Goal: Information Seeking & Learning: Learn about a topic

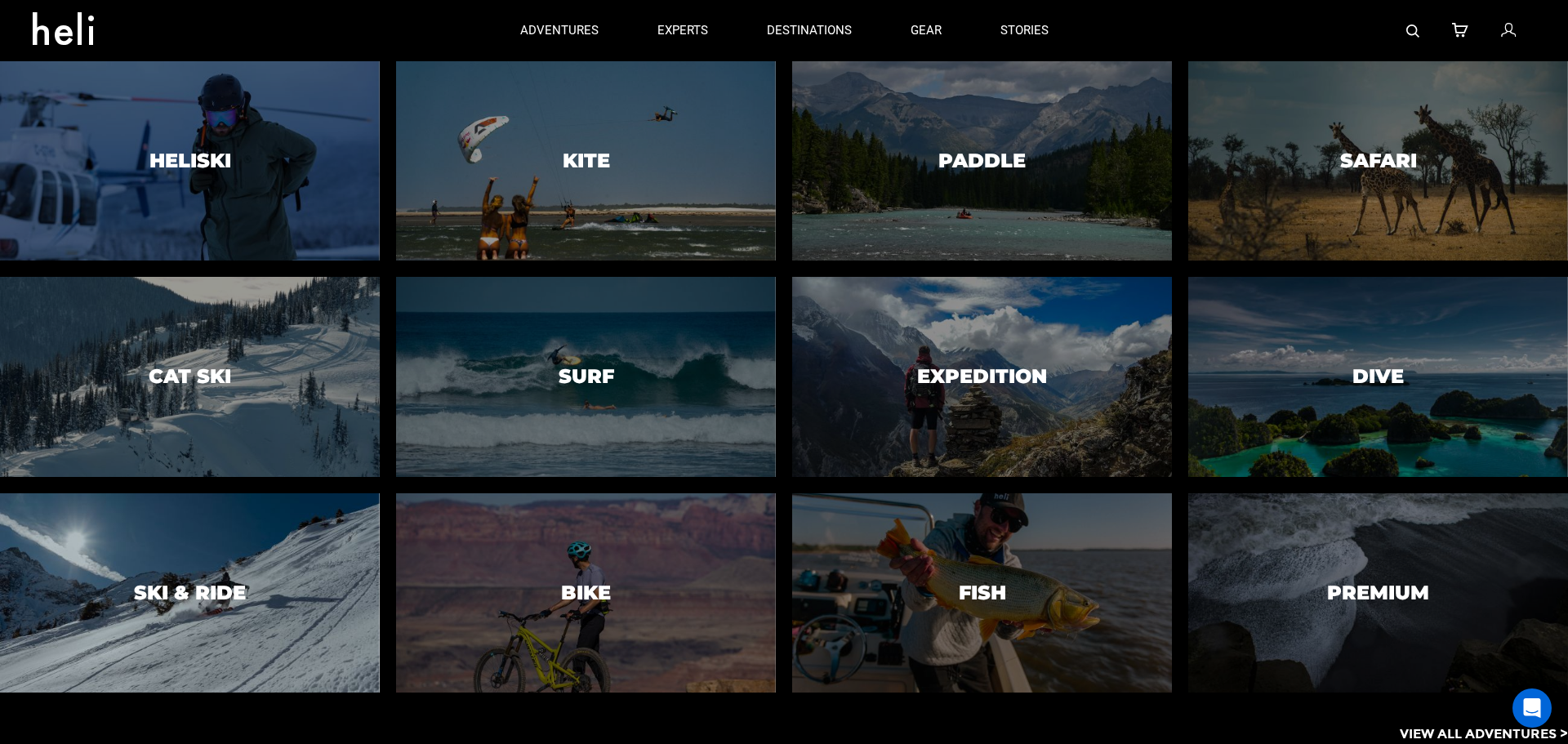
click at [244, 553] on div at bounding box center [190, 592] width 387 height 203
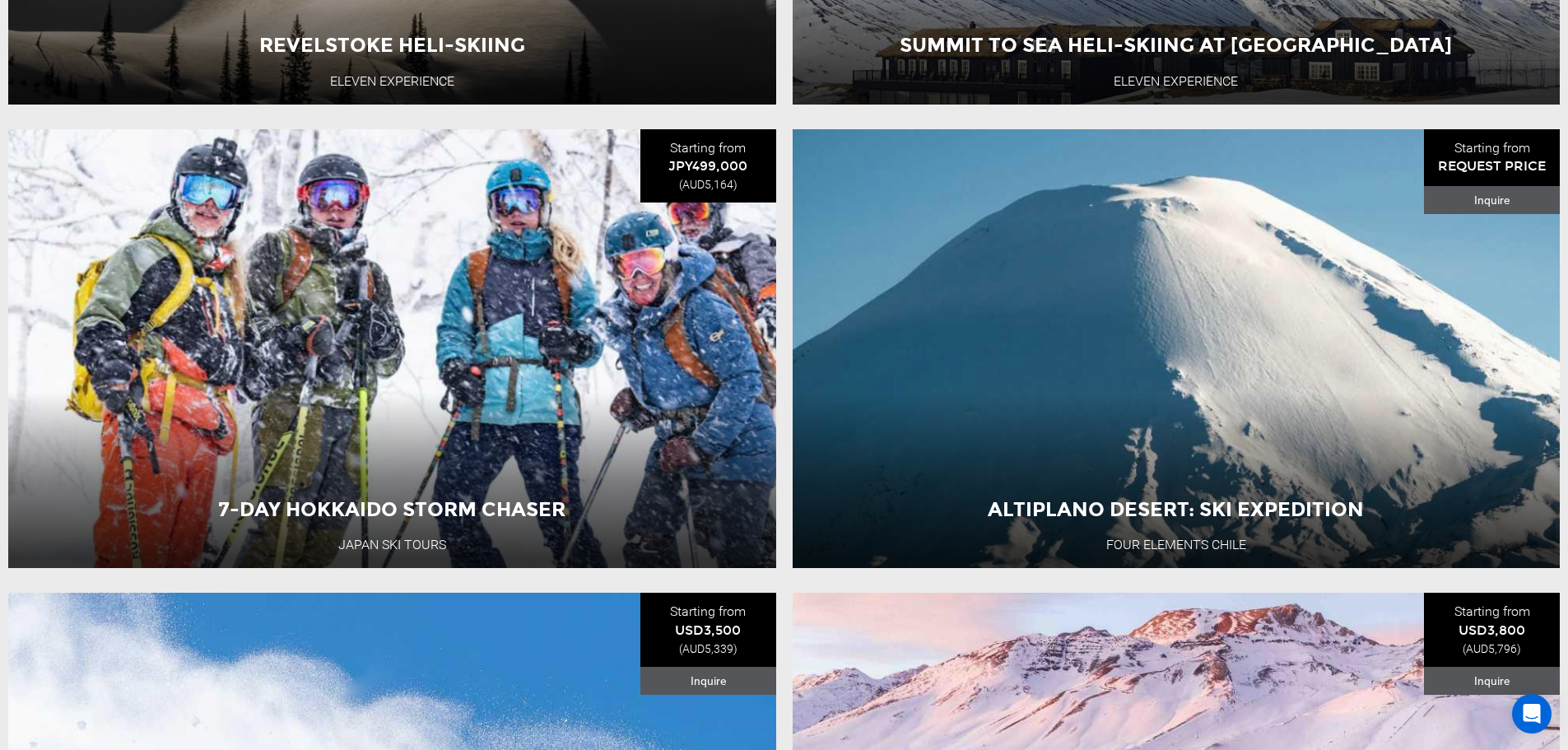
scroll to position [2974, 0]
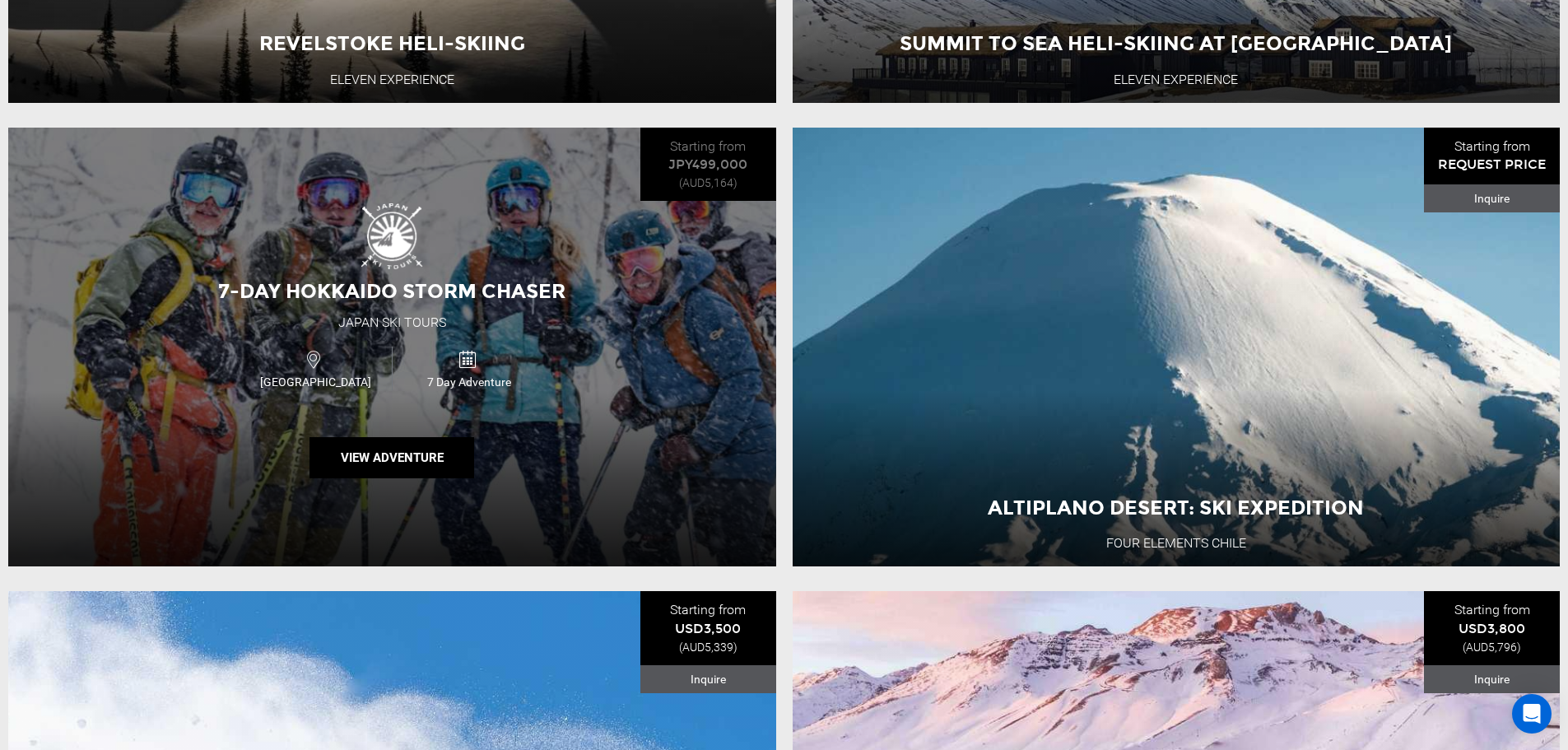
click at [461, 252] on div "7-Day Hokkaido Storm Chaser [GEOGRAPHIC_DATA] Ski Tours [GEOGRAPHIC_DATA] 7 Day…" at bounding box center [392, 347] width 768 height 439
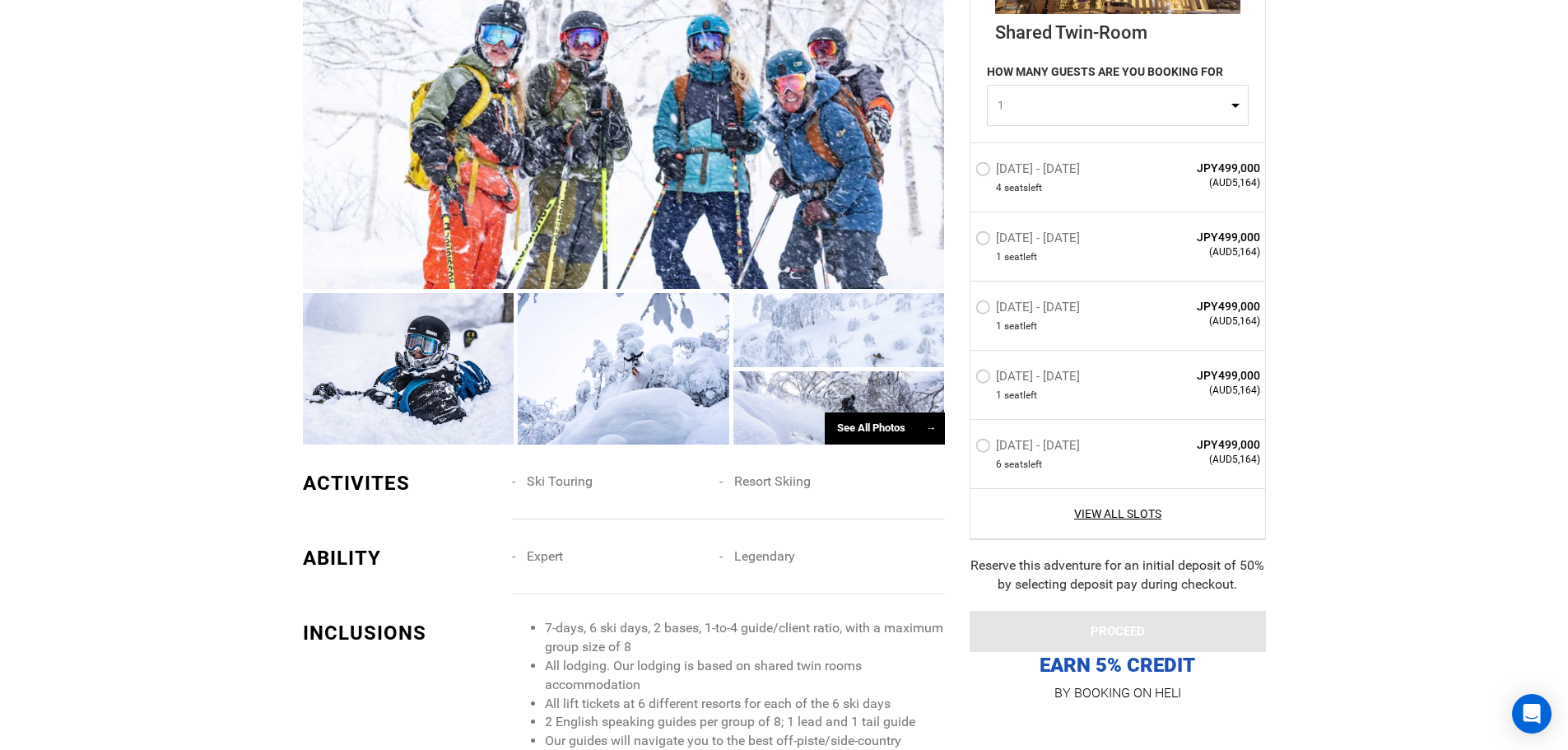
scroll to position [957, 0]
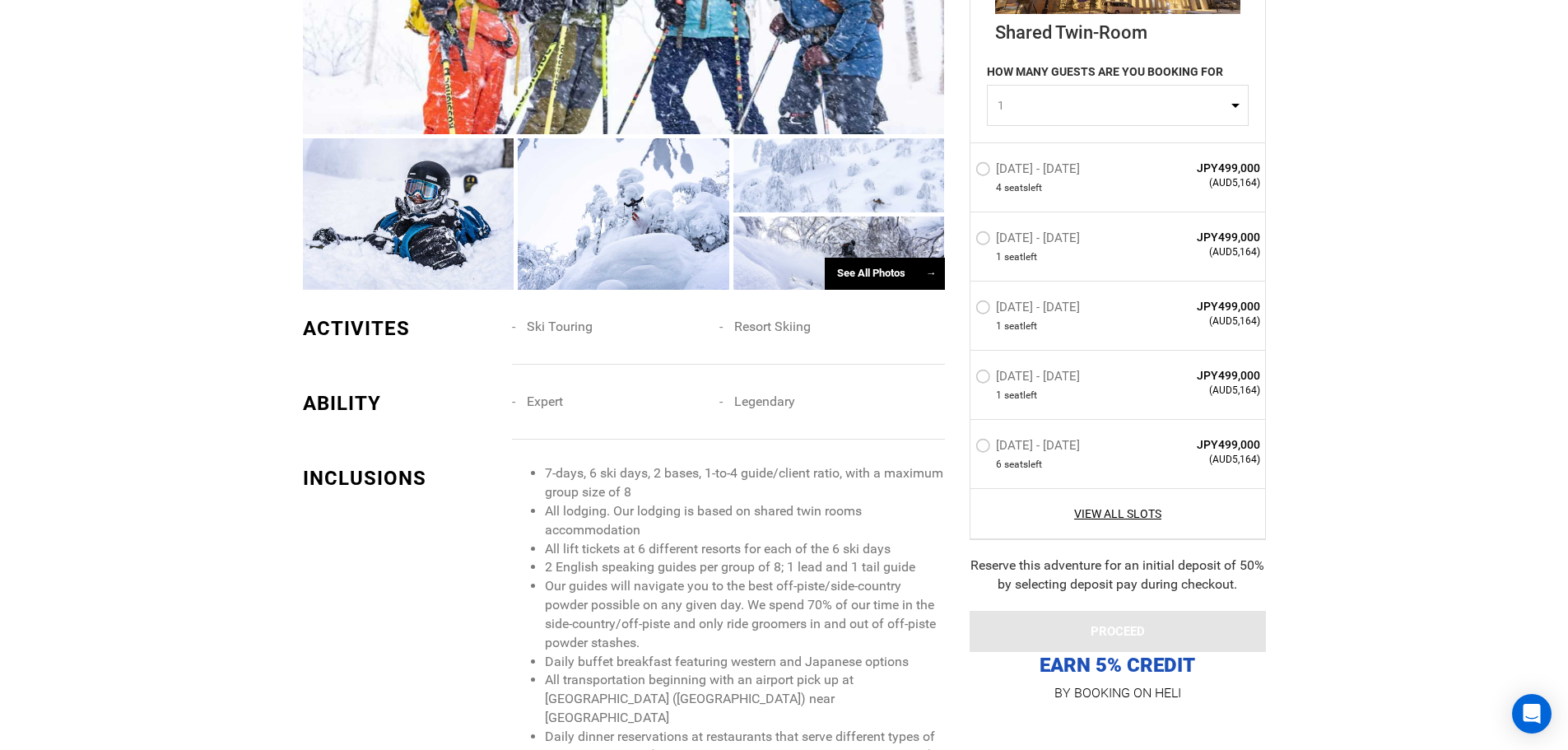
scroll to position [1111, 0]
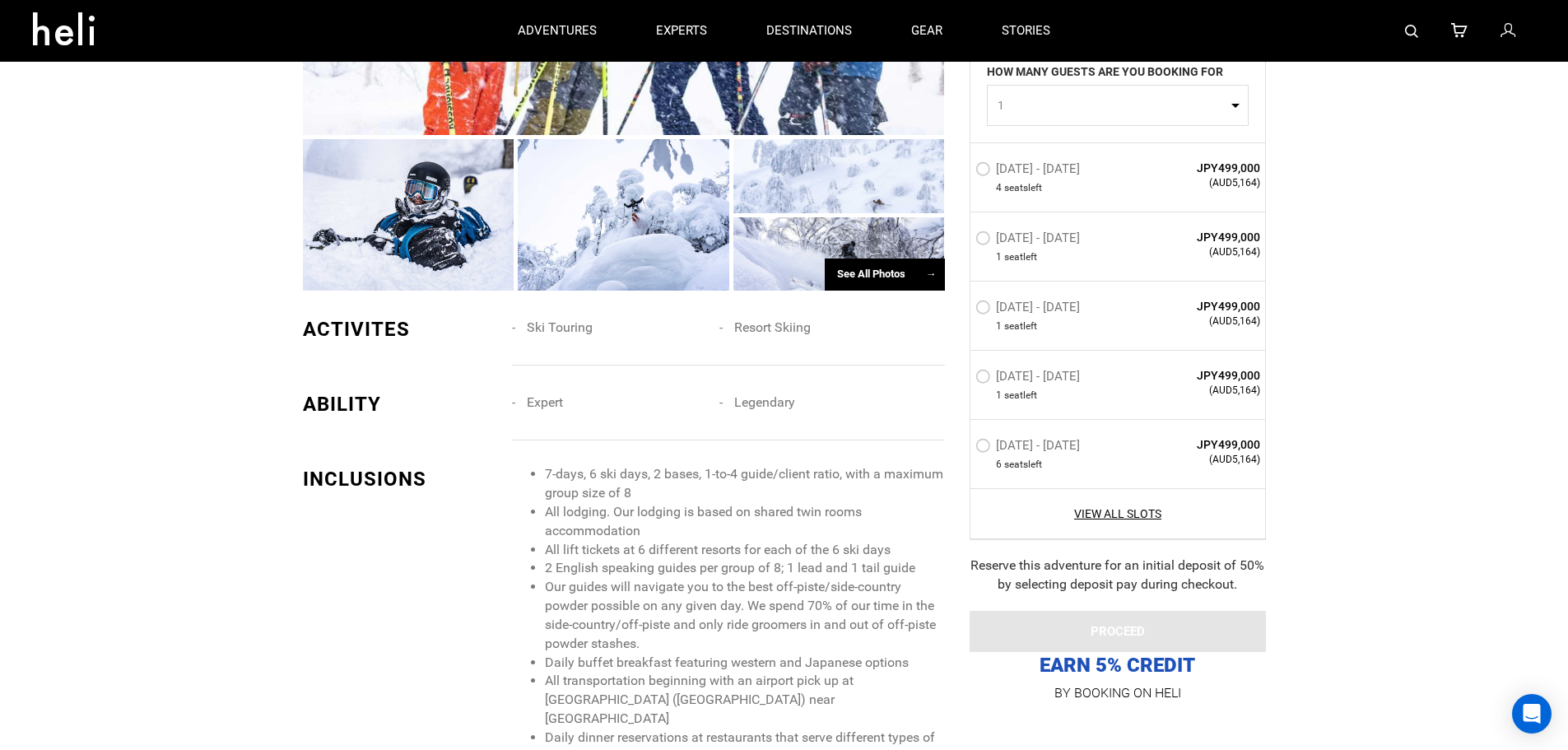
click at [897, 270] on div "See All Photos →" at bounding box center [884, 274] width 120 height 33
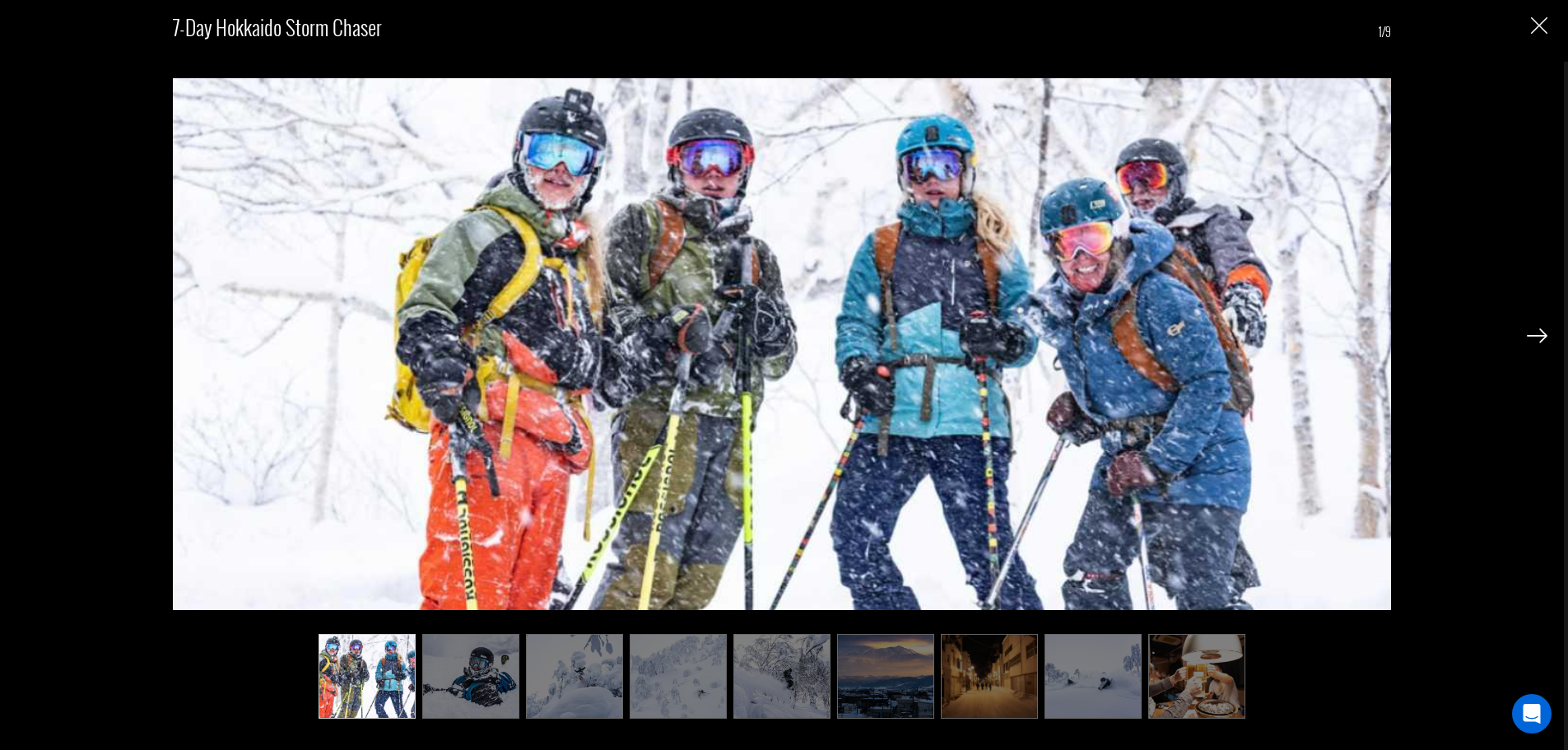
click at [391, 682] on img at bounding box center [367, 676] width 97 height 85
click at [493, 672] on img at bounding box center [470, 676] width 97 height 85
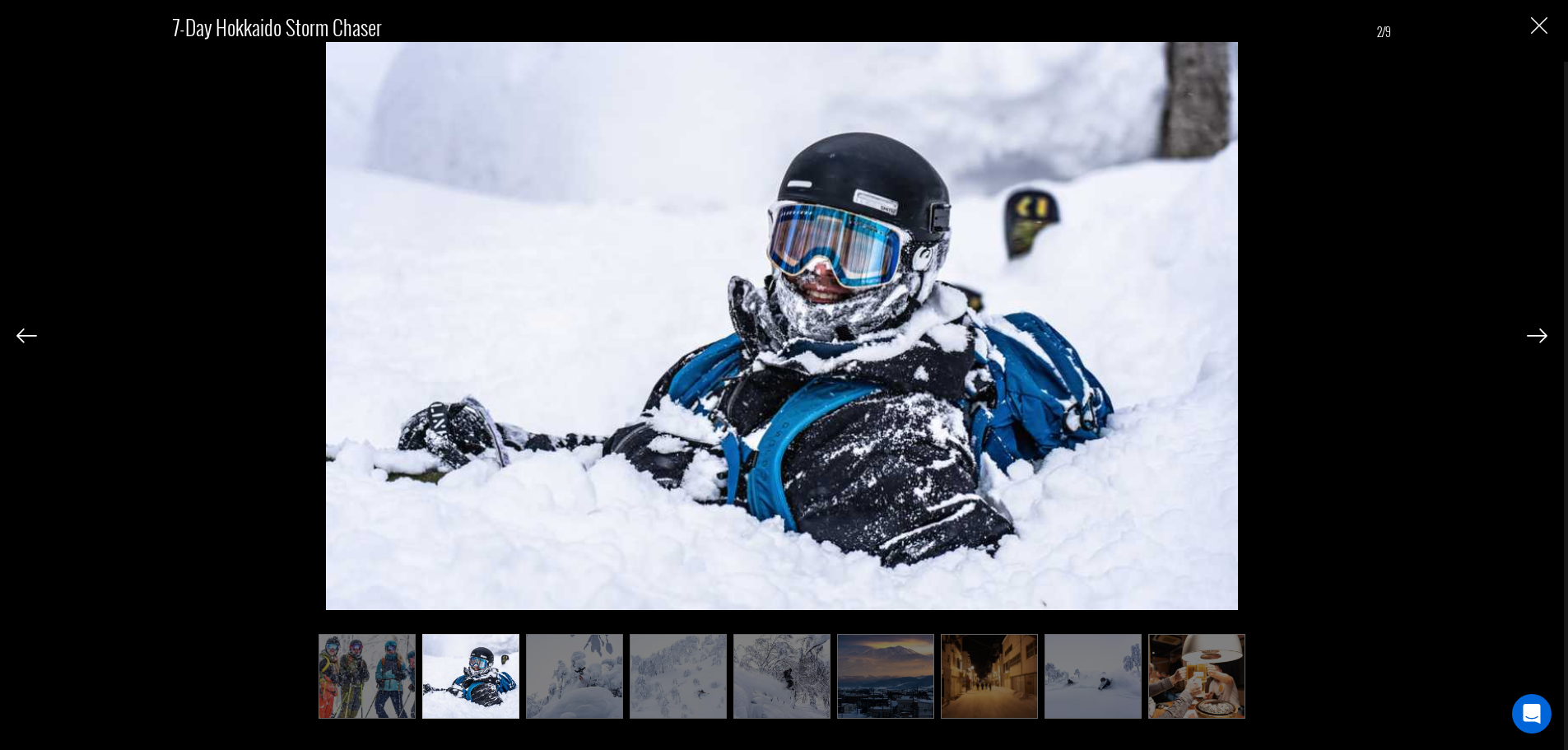
click at [562, 682] on img at bounding box center [574, 676] width 97 height 85
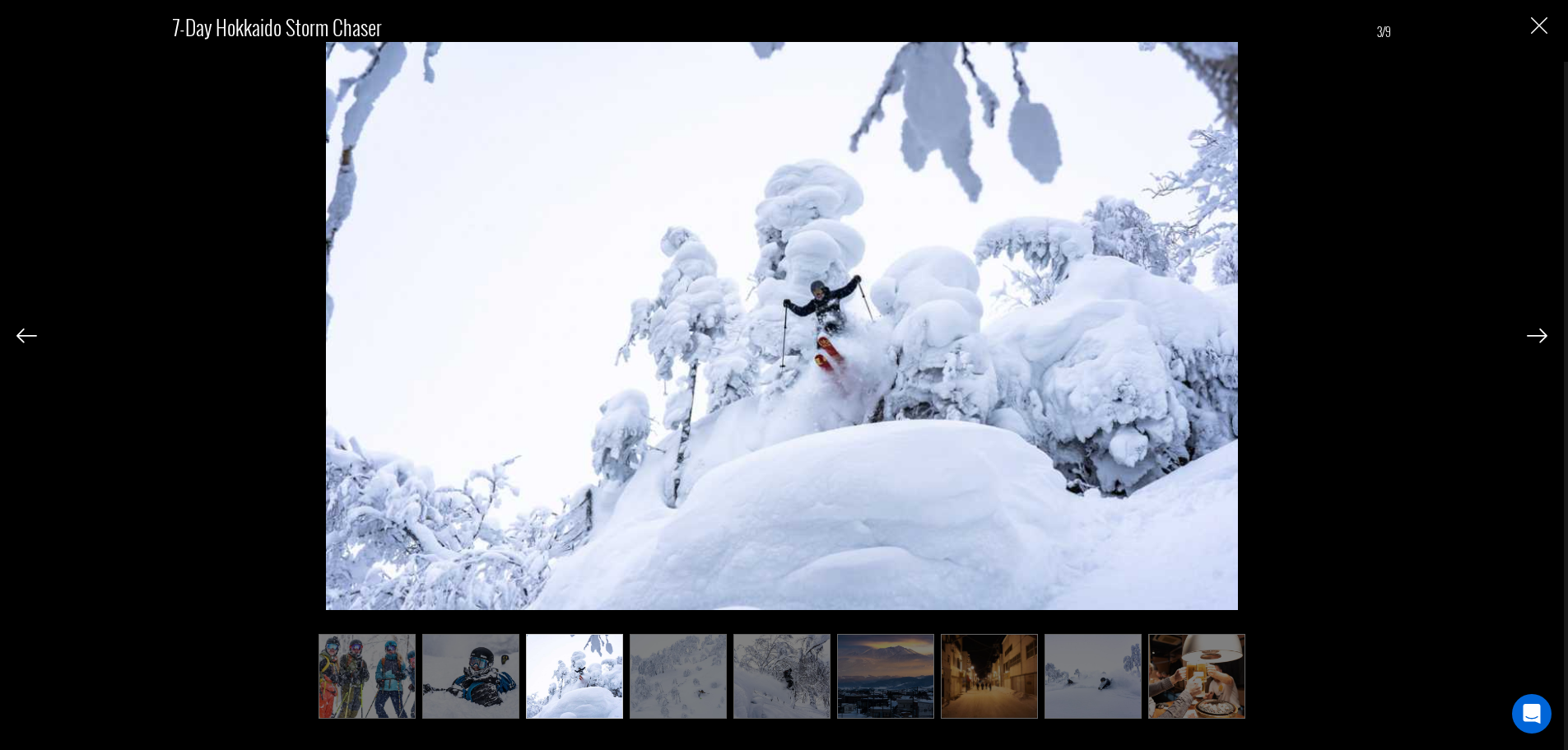
click at [693, 688] on img at bounding box center [678, 676] width 97 height 85
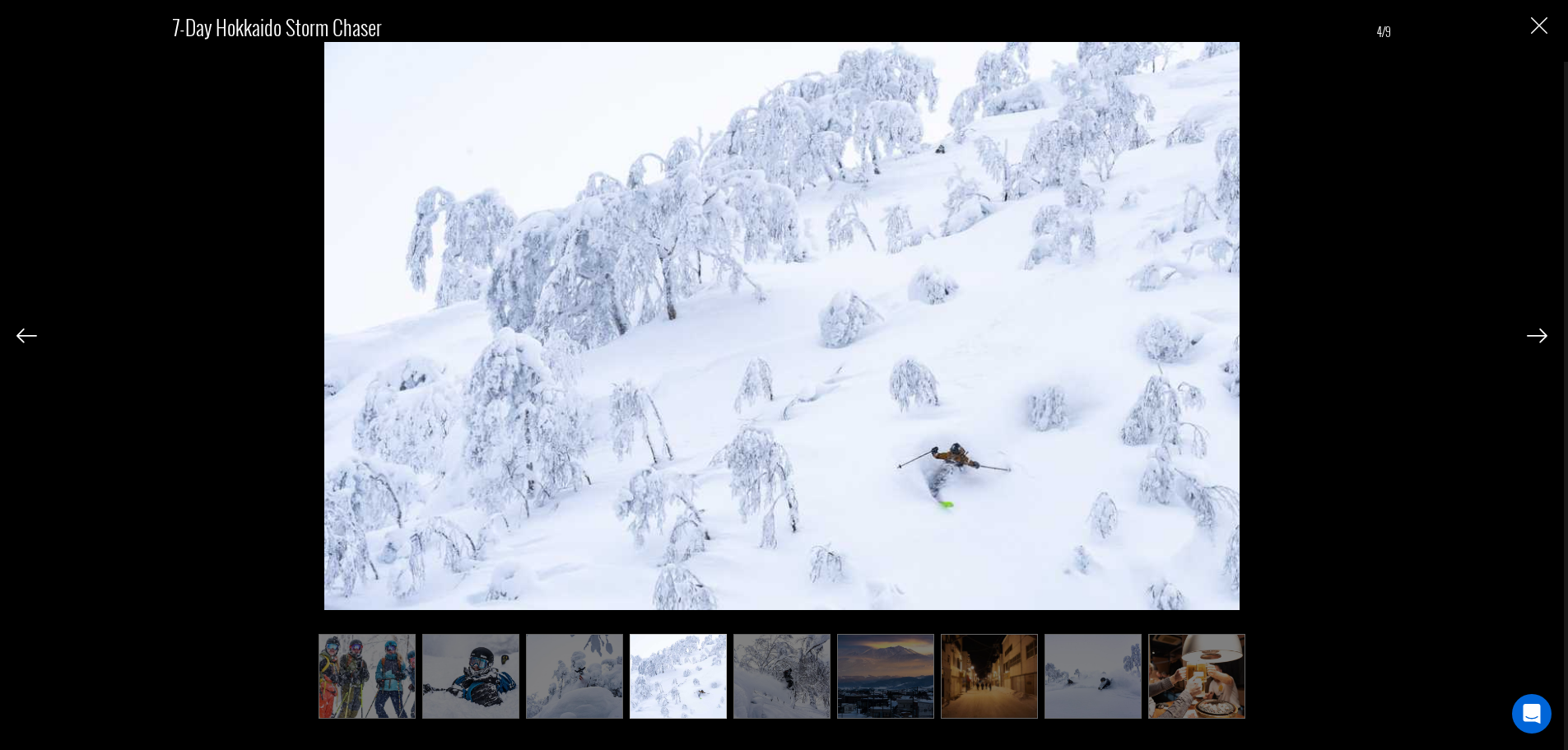
click at [1530, 338] on img at bounding box center [1537, 336] width 20 height 15
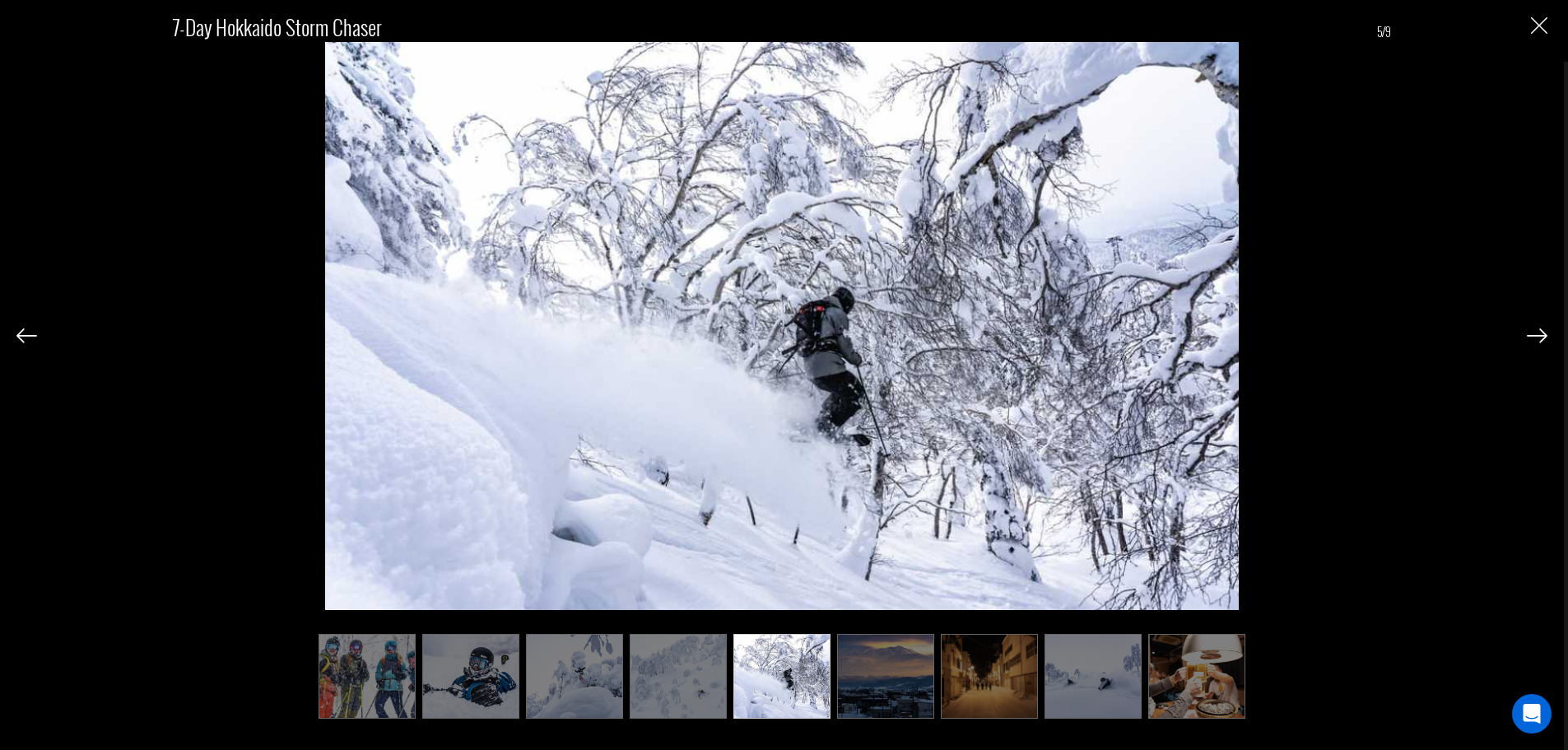
click at [1530, 338] on img at bounding box center [1537, 336] width 20 height 15
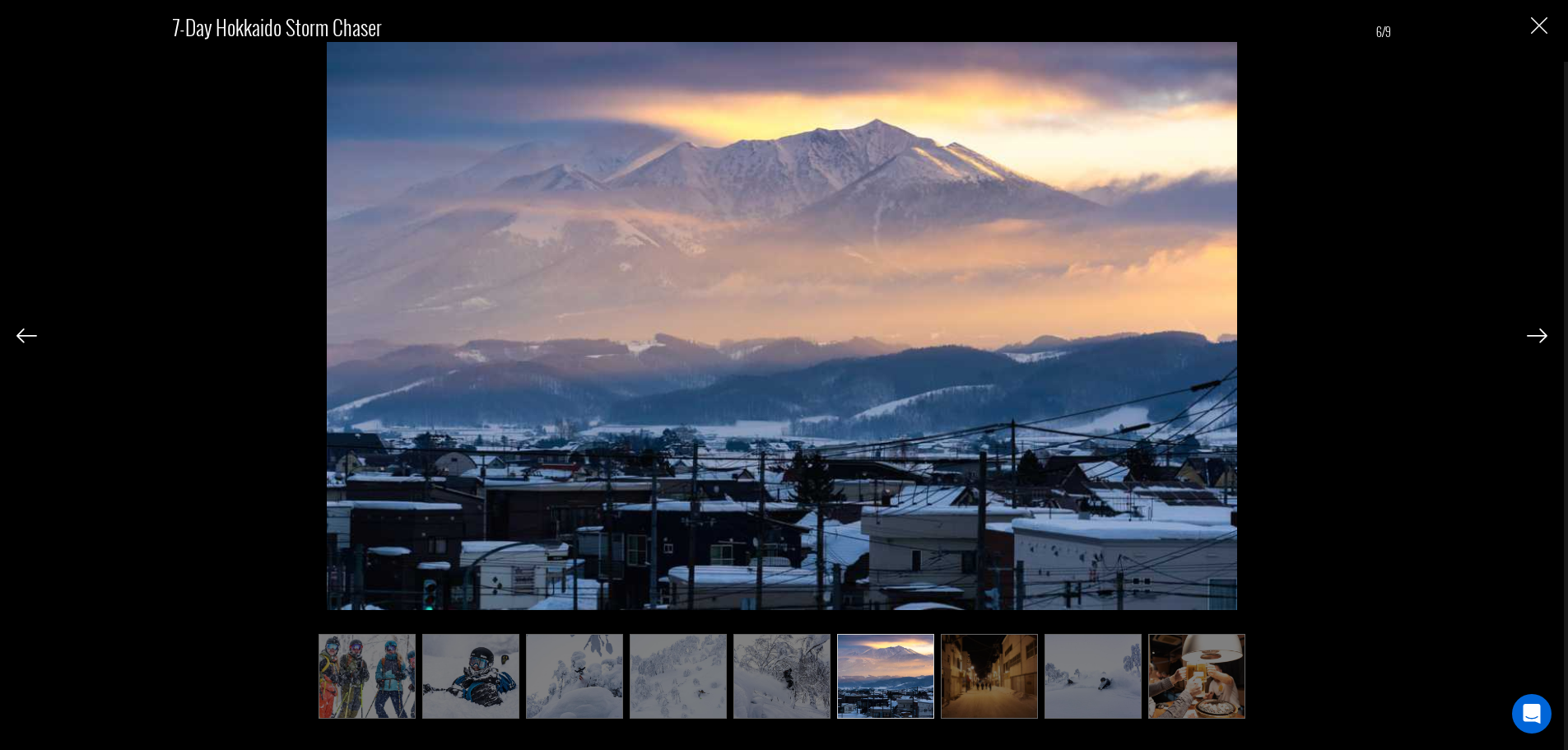
click at [1530, 338] on img at bounding box center [1537, 336] width 20 height 15
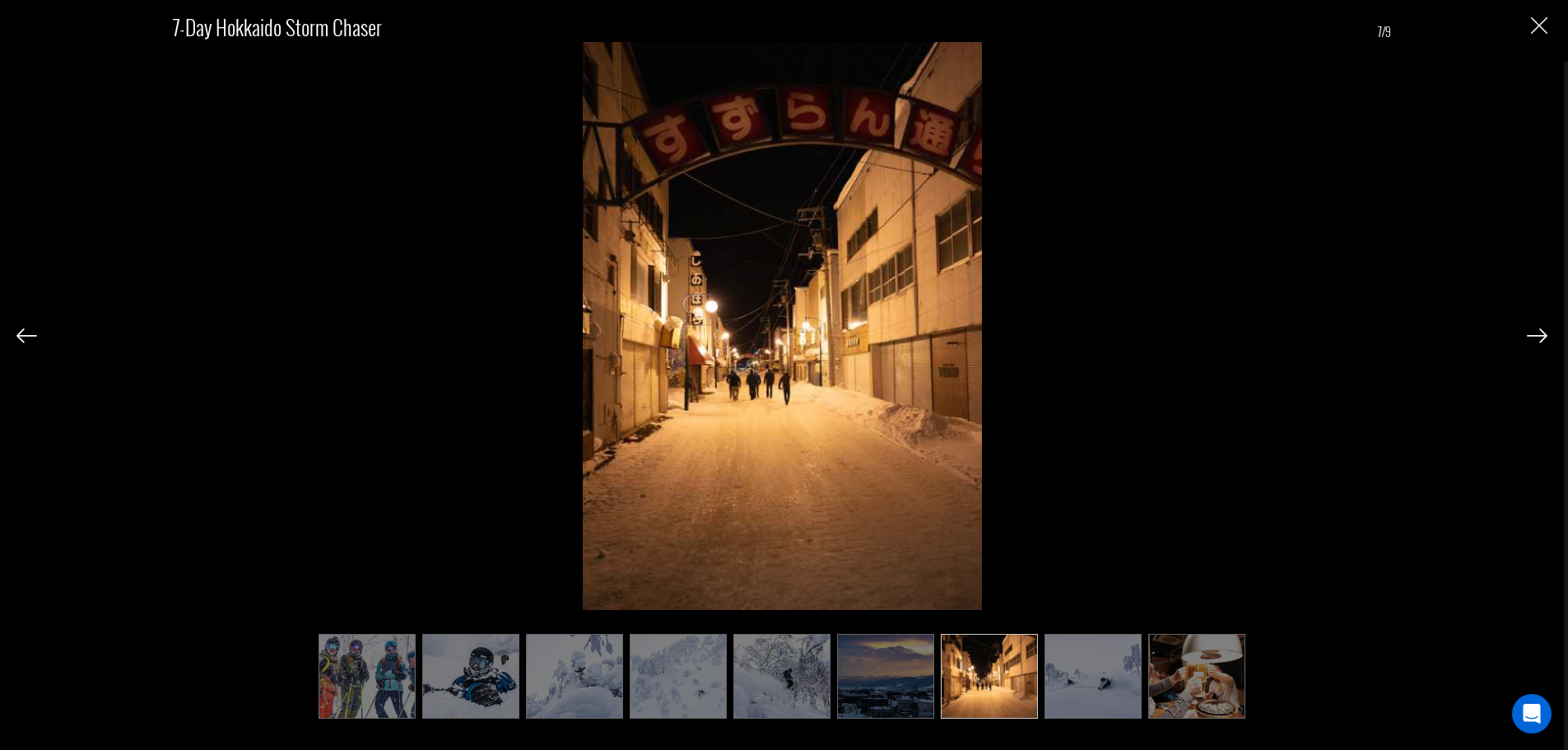
click at [1530, 338] on img at bounding box center [1537, 336] width 20 height 15
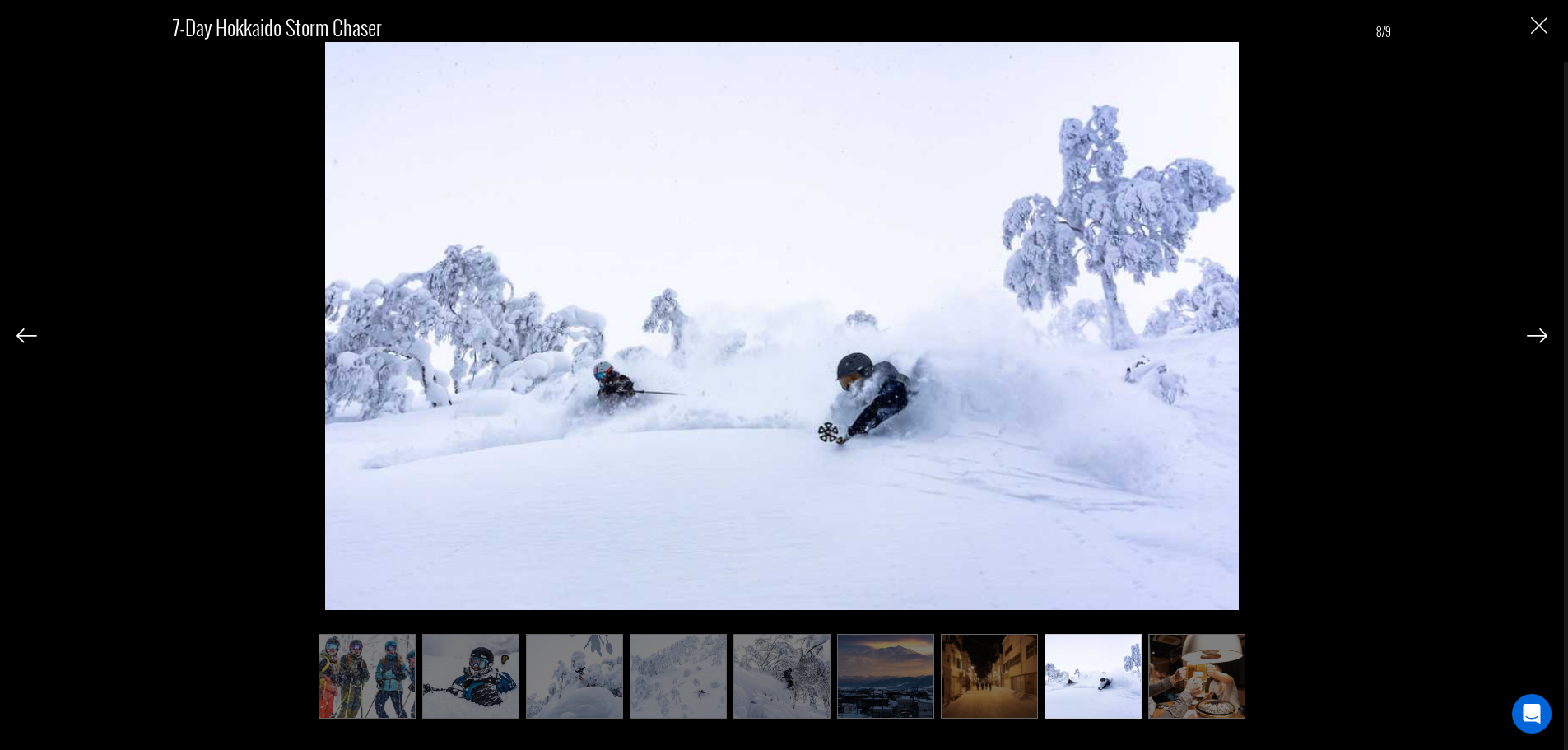
click at [1530, 338] on img at bounding box center [1537, 336] width 20 height 15
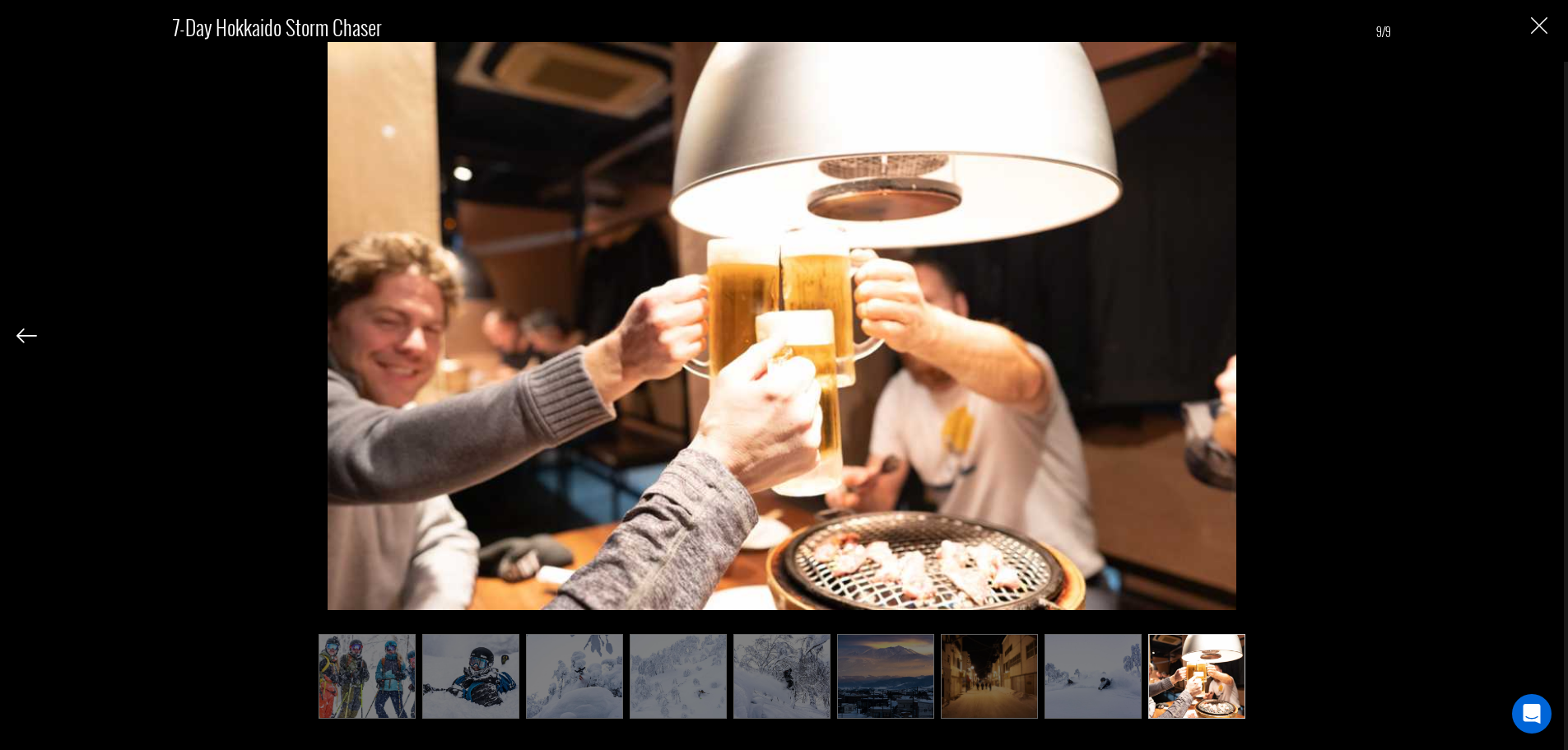
click at [1530, 338] on div "7-Day Hokkaido Storm Chaser 9/9" at bounding box center [782, 356] width 1531 height 712
click at [1551, 22] on div "7-Day Hokkaido Storm Chaser 9/9" at bounding box center [782, 375] width 1563 height 750
click at [1547, 27] on img "Close" at bounding box center [1539, 26] width 17 height 17
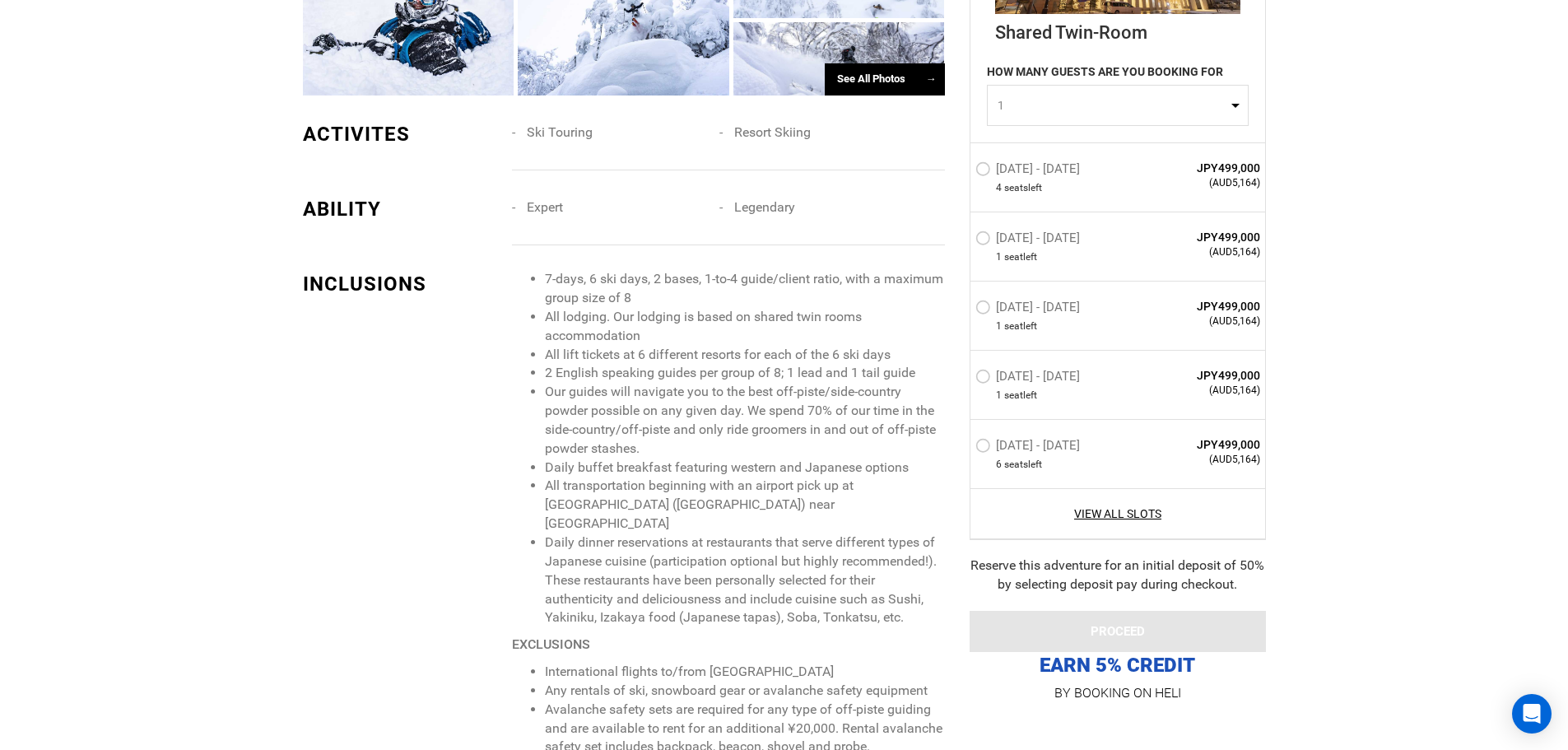
scroll to position [1306, 0]
click at [1097, 113] on button "1" at bounding box center [1118, 105] width 262 height 41
click at [1061, 169] on link "2" at bounding box center [1118, 176] width 260 height 30
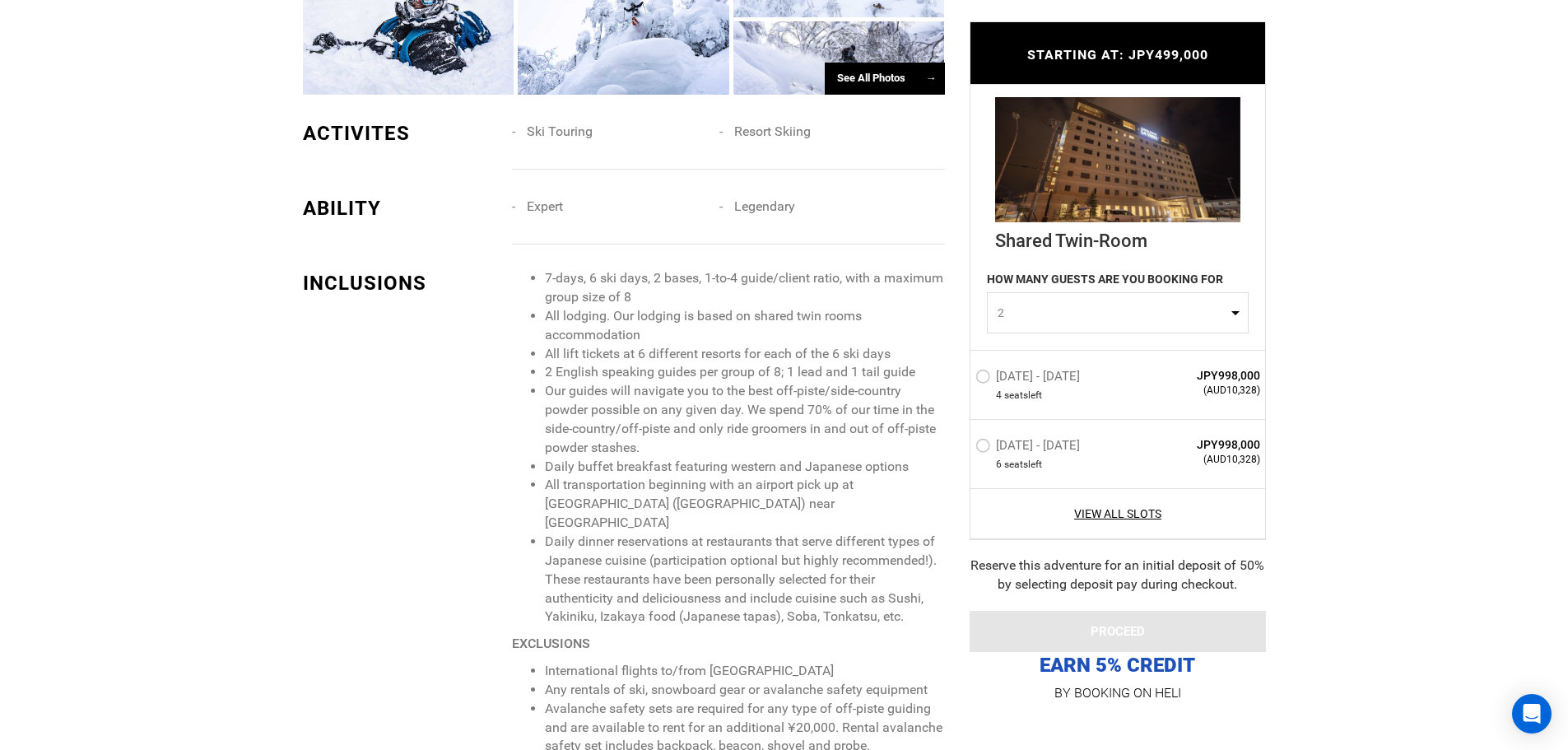
click at [1140, 306] on span "2" at bounding box center [1112, 313] width 230 height 17
click at [1064, 358] on link "1" at bounding box center [1118, 353] width 260 height 30
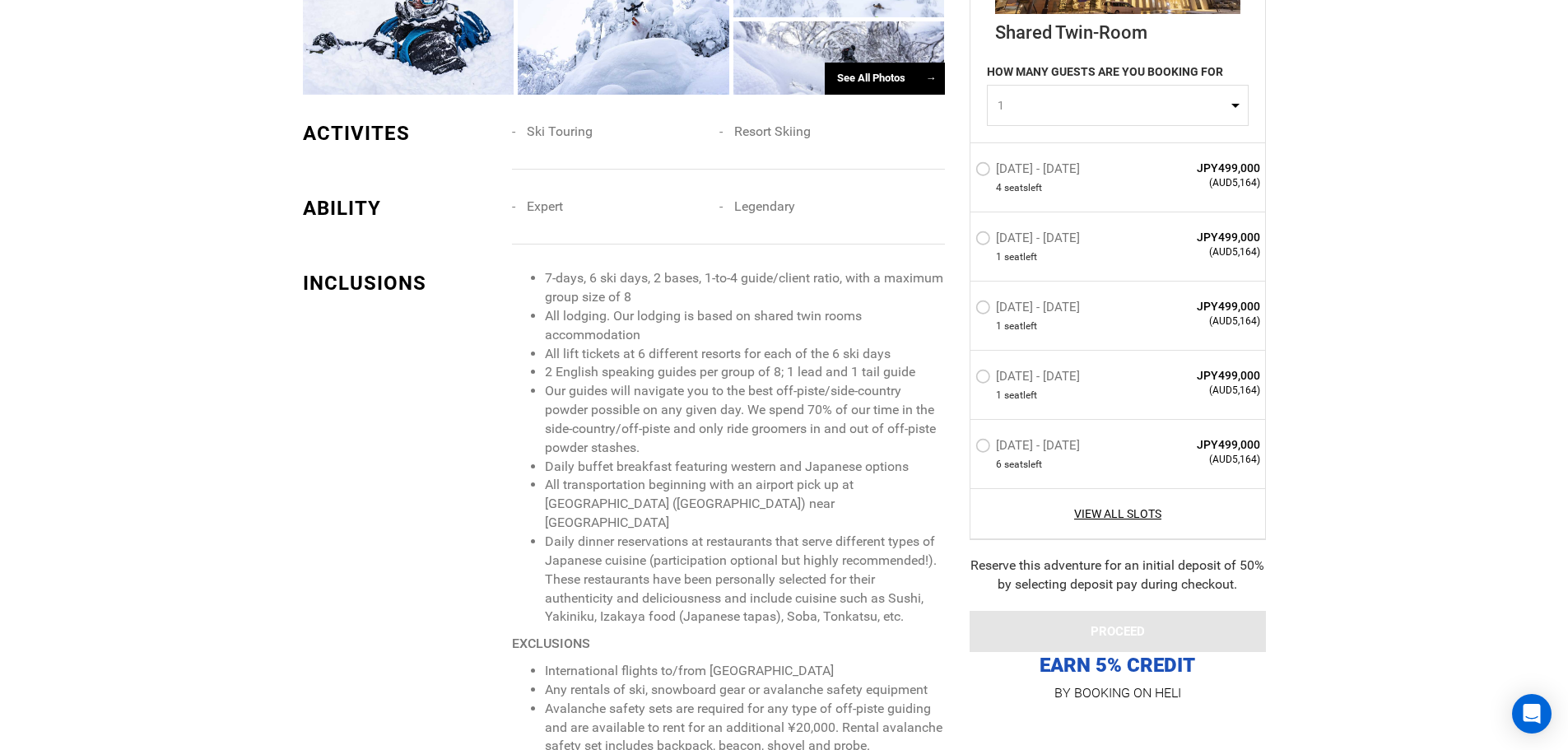
click at [1153, 114] on button "1" at bounding box center [1118, 105] width 262 height 41
click at [1096, 173] on link "2" at bounding box center [1118, 176] width 260 height 30
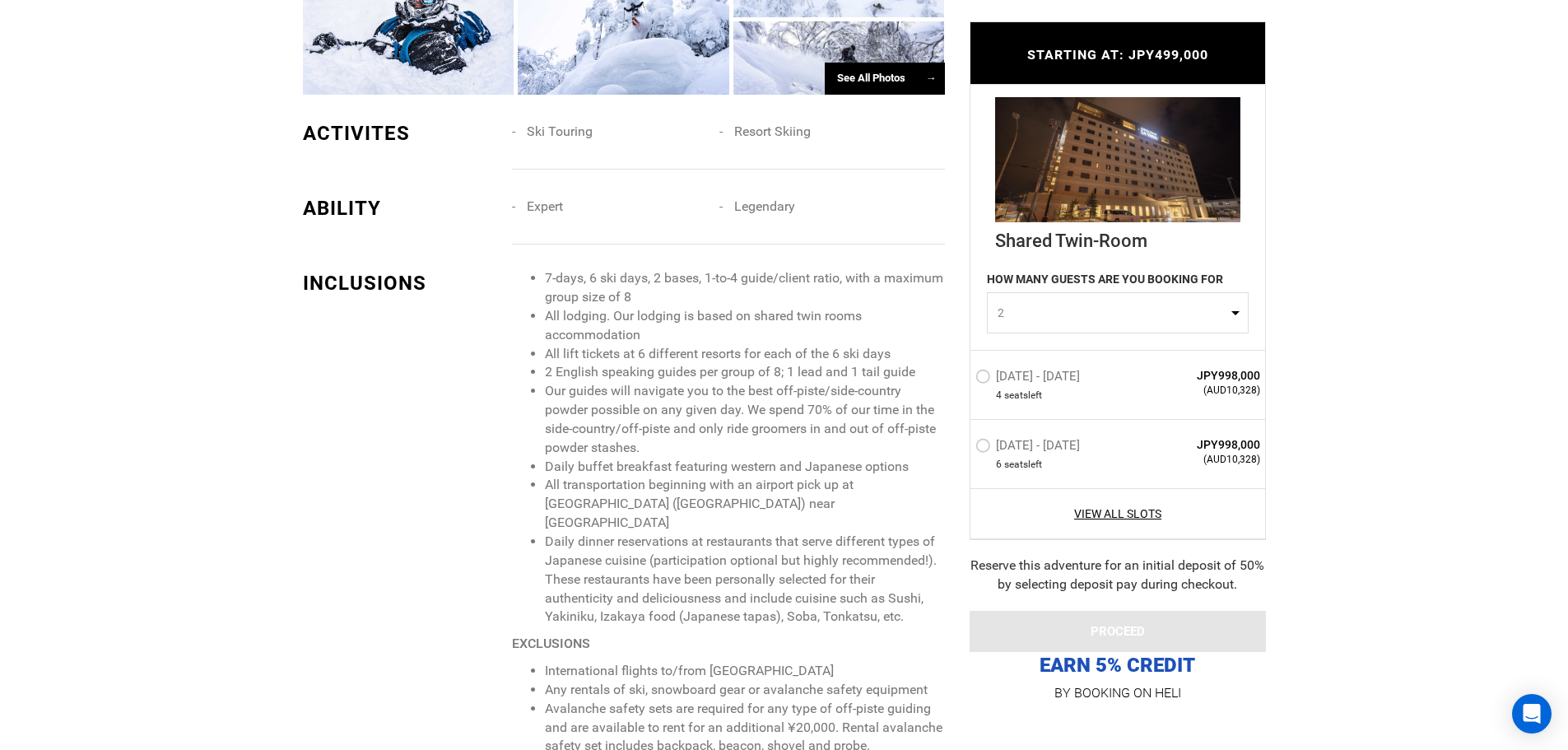
click at [1090, 331] on button "2" at bounding box center [1118, 312] width 262 height 41
click at [1074, 349] on link "1" at bounding box center [1118, 353] width 260 height 30
select select "1"
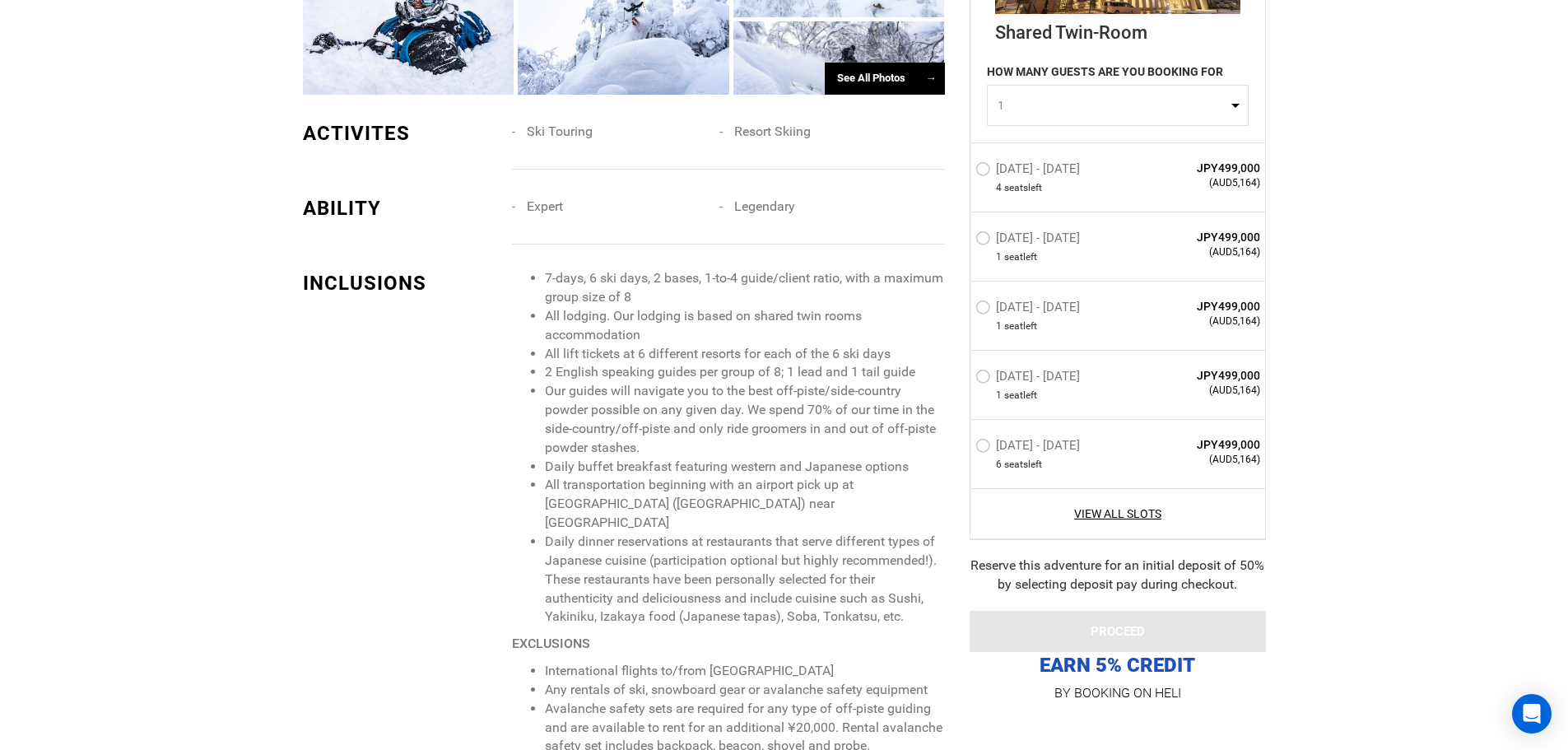
click at [547, 393] on li "Our guides will navigate you to the best off-piste/side-country powder possible…" at bounding box center [744, 419] width 399 height 75
click at [555, 409] on li "Our guides will navigate you to the best off-piste/side-country powder possible…" at bounding box center [744, 419] width 399 height 75
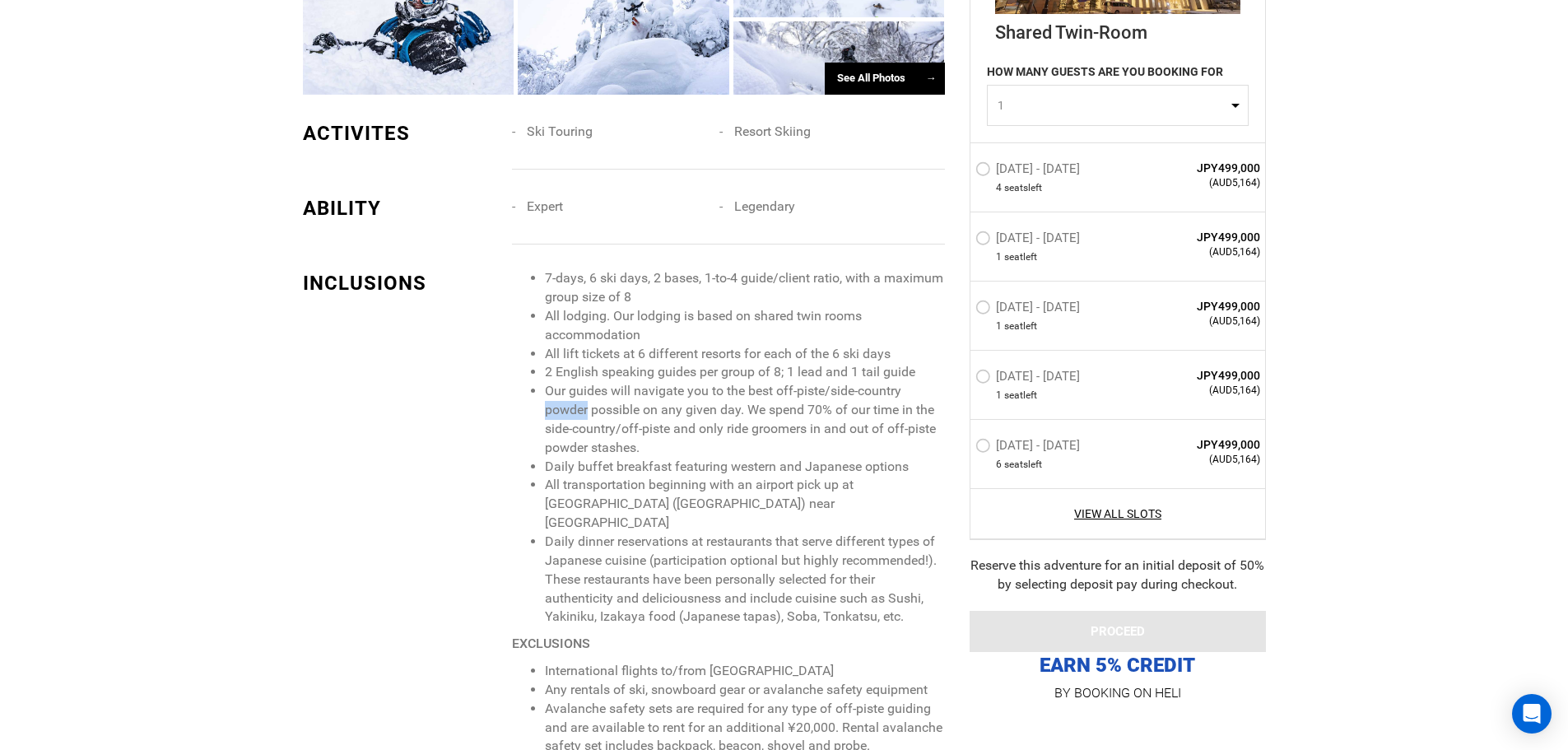
click at [555, 409] on li "Our guides will navigate you to the best off-piste/side-country powder possible…" at bounding box center [744, 419] width 399 height 75
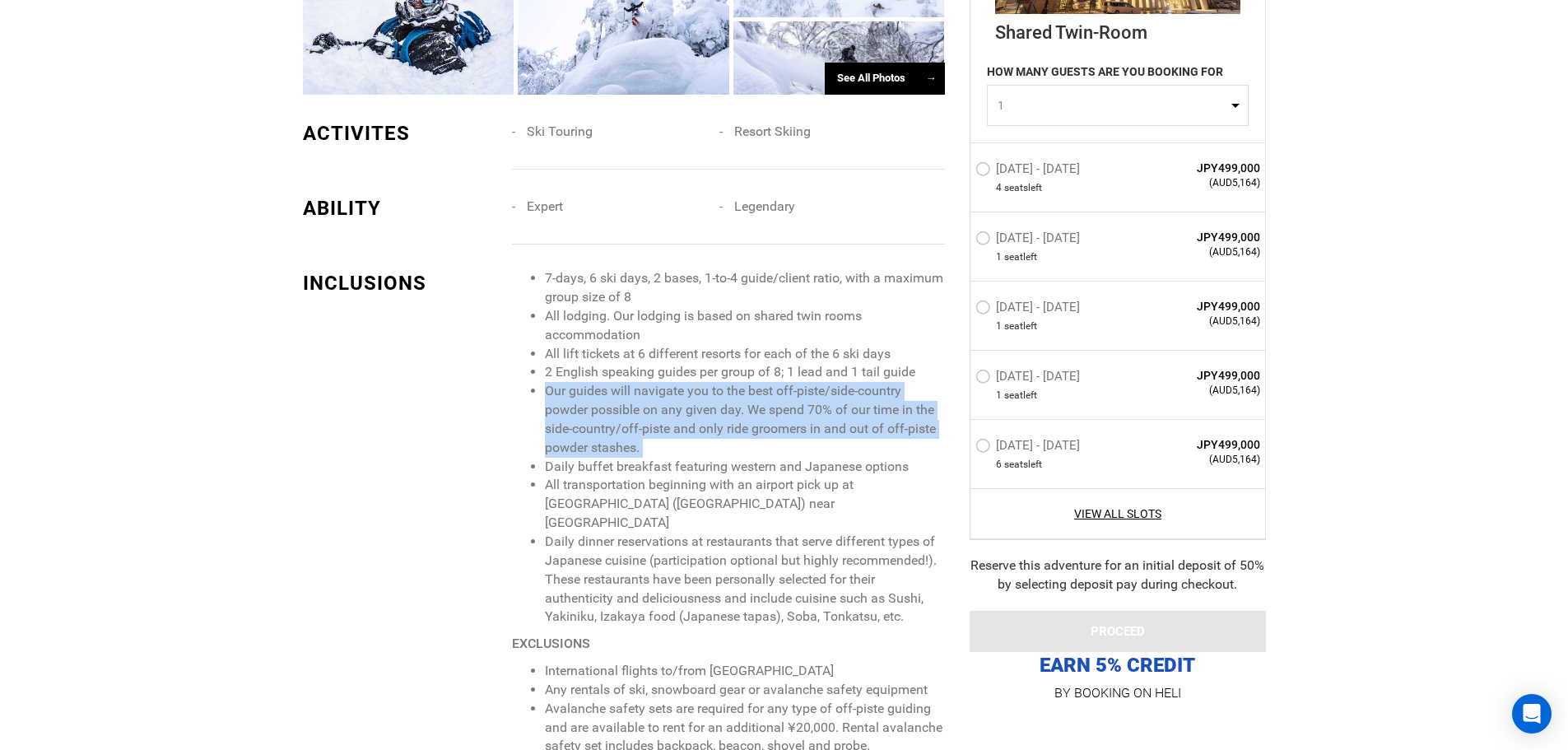
click at [555, 409] on li "Our guides will navigate you to the best off-piste/side-country powder possible…" at bounding box center [744, 419] width 399 height 75
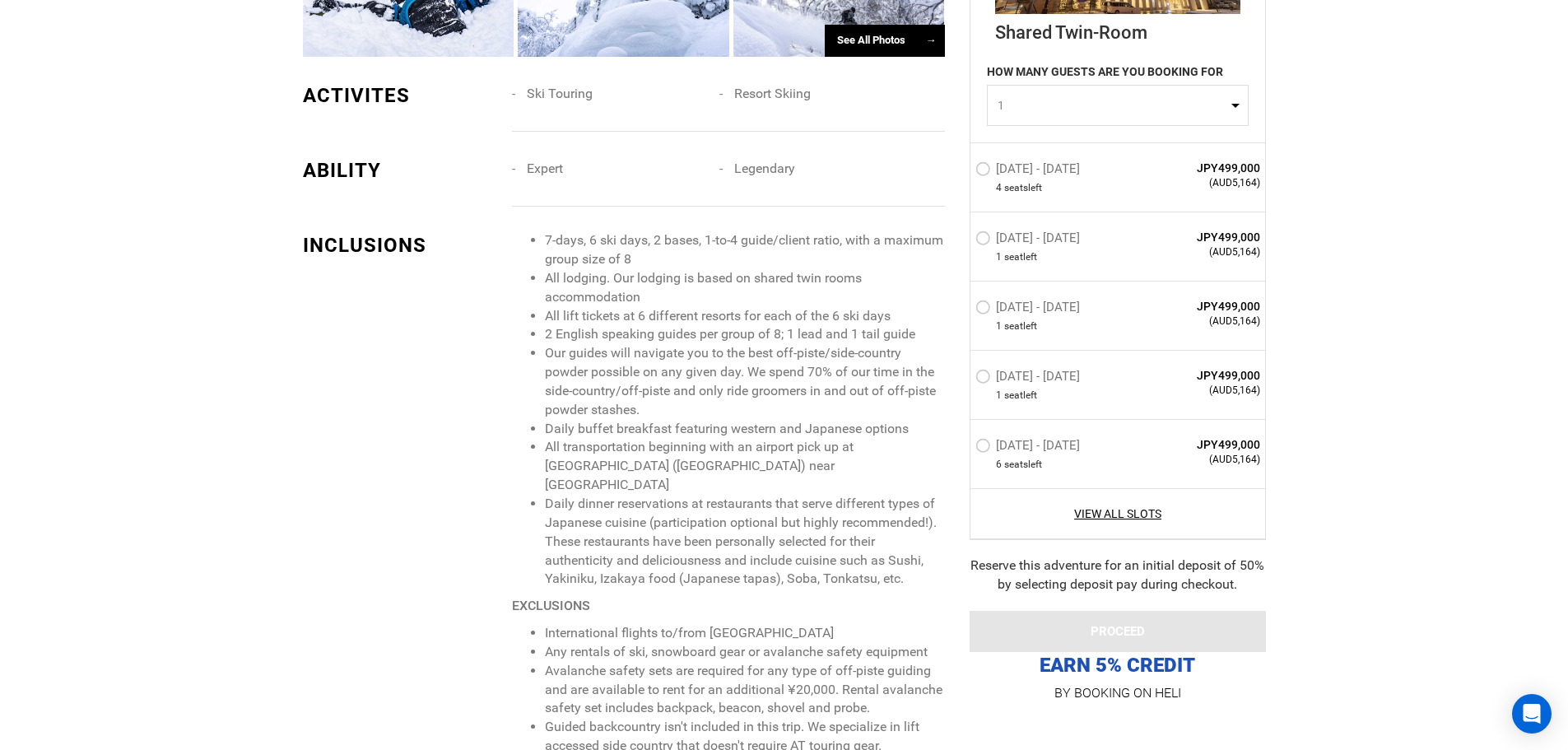
scroll to position [1345, 0]
click at [562, 449] on li "All transportation beginning with an airport pick up at [GEOGRAPHIC_DATA] ([GEO…" at bounding box center [744, 465] width 399 height 57
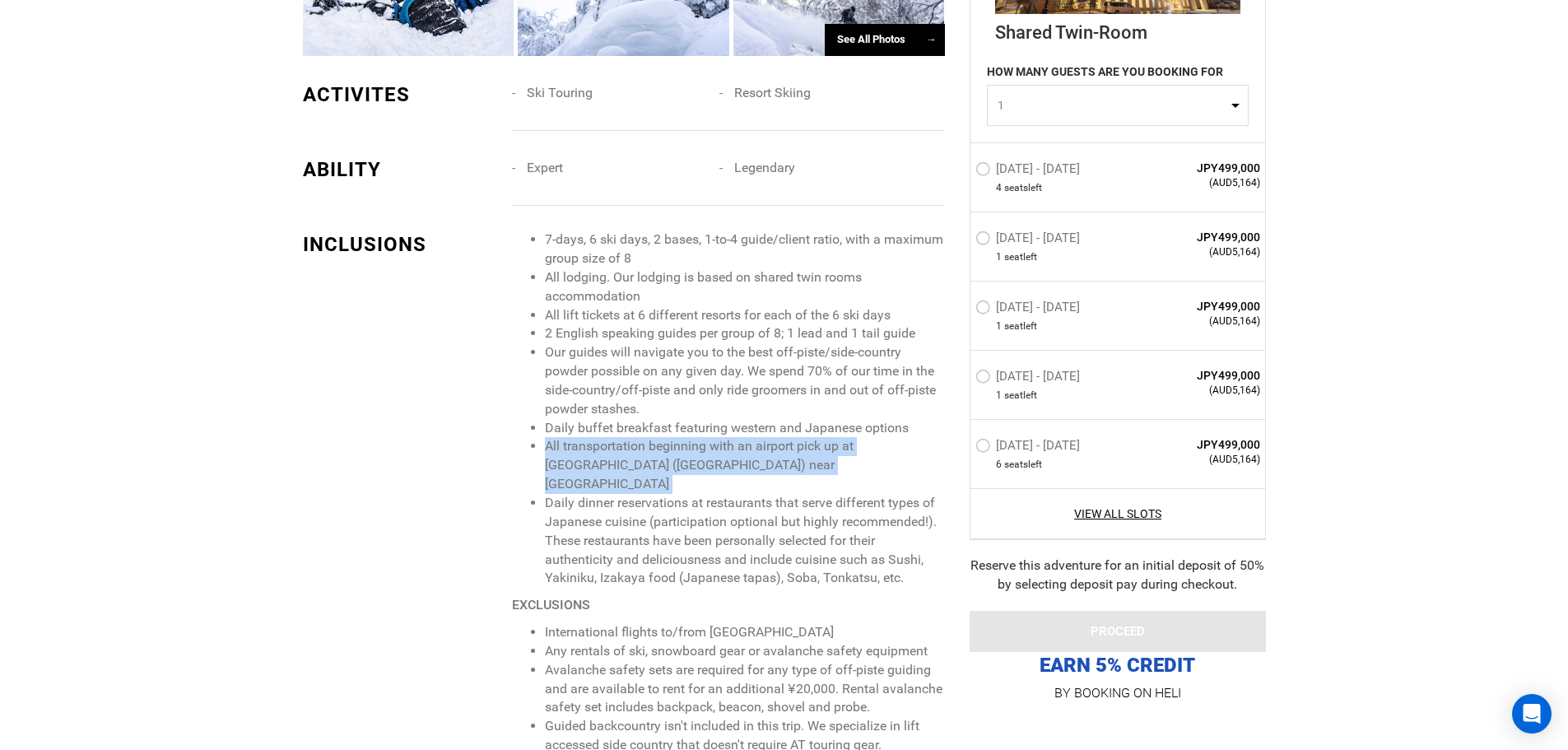
click at [562, 449] on li "All transportation beginning with an airport pick up at [GEOGRAPHIC_DATA] ([GEO…" at bounding box center [744, 465] width 399 height 57
click at [545, 445] on li "All transportation beginning with an airport pick up at [GEOGRAPHIC_DATA] ([GEO…" at bounding box center [744, 465] width 399 height 57
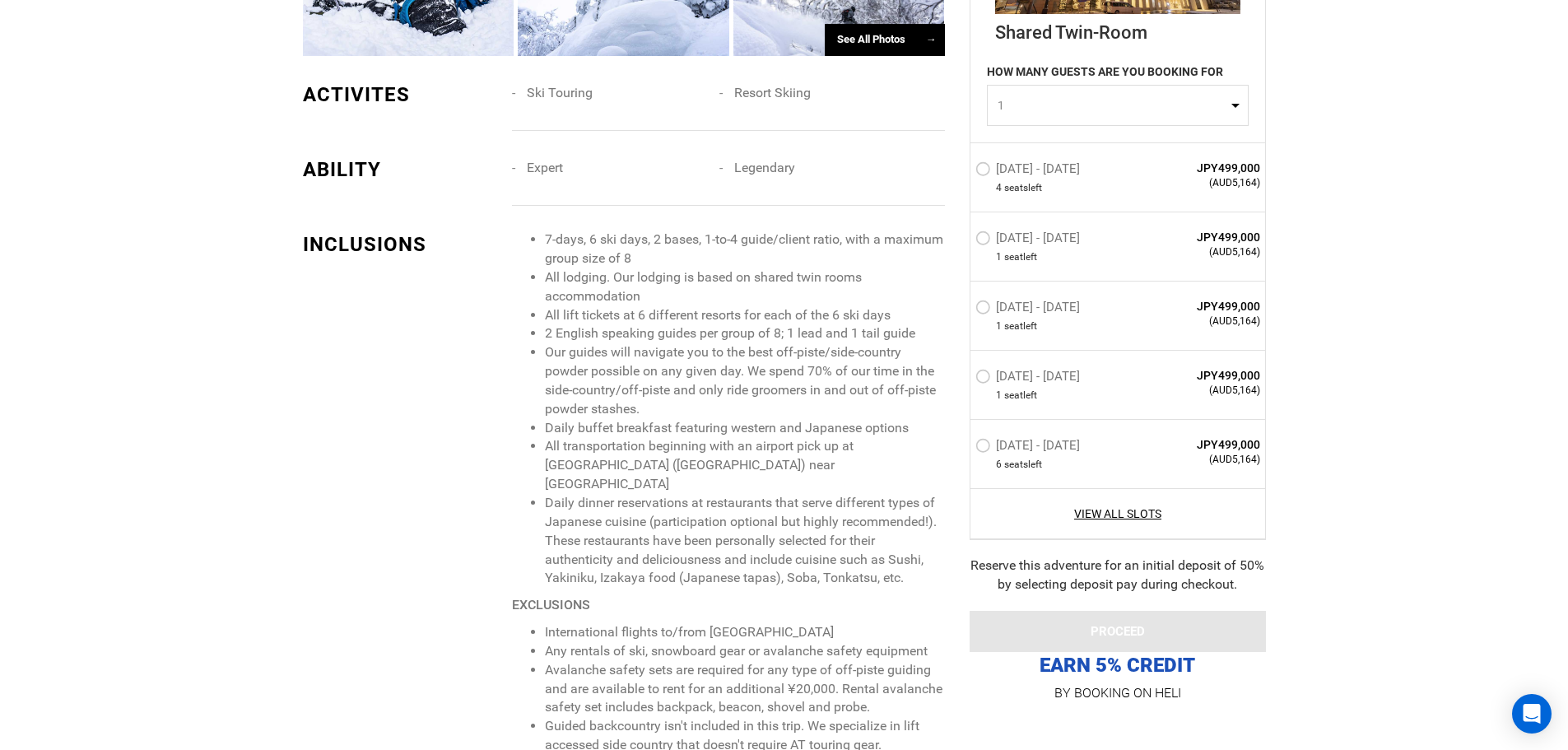
click at [671, 467] on li "All transportation beginning with an airport pick up at [GEOGRAPHIC_DATA] ([GEO…" at bounding box center [744, 465] width 399 height 57
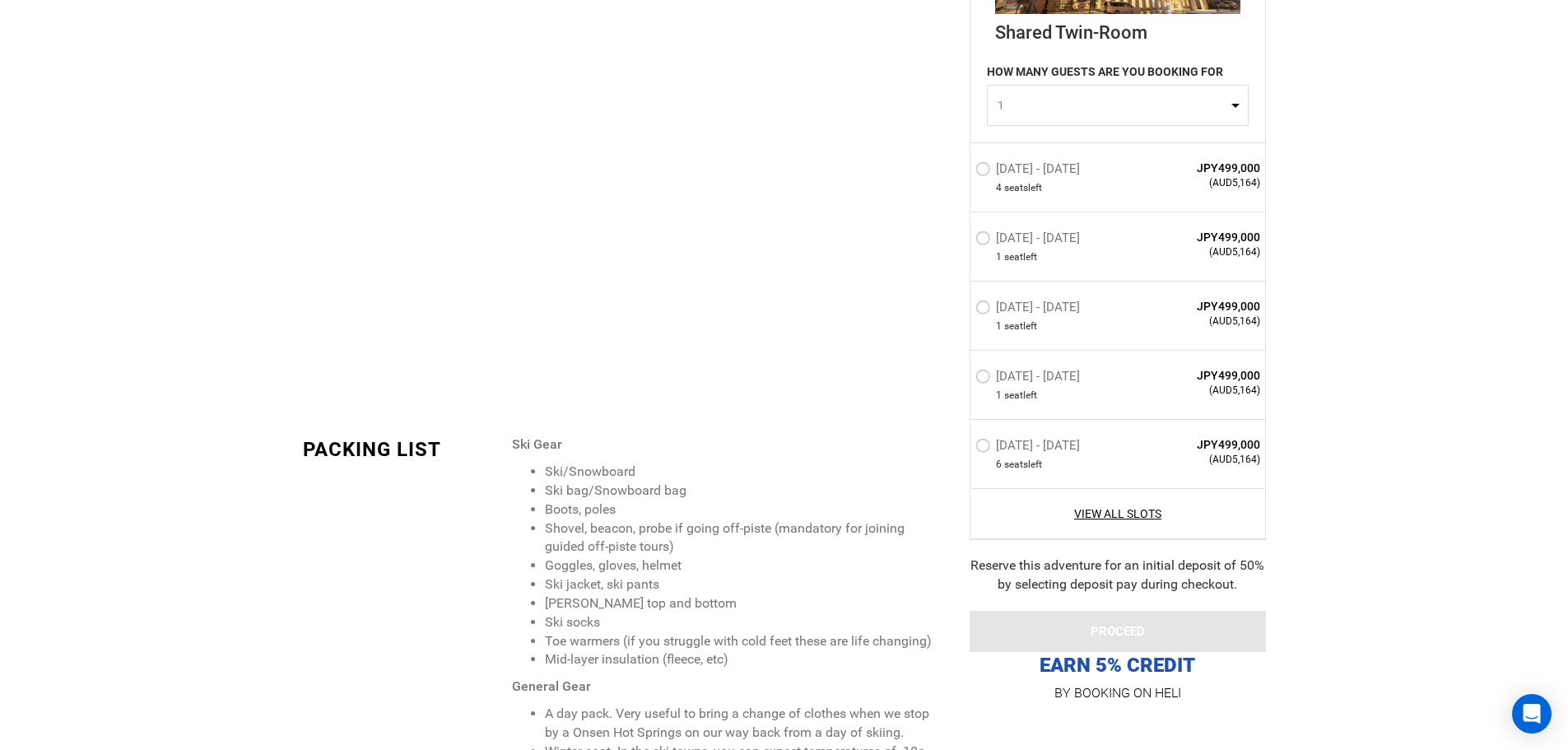
scroll to position [2240, 0]
drag, startPoint x: 621, startPoint y: 625, endPoint x: 544, endPoint y: 621, distance: 77.1
click at [544, 621] on ul "Ski/Snowboard Ski bag/Snowboard bag Boots, poles Shovel, beacon, probe if going…" at bounding box center [728, 565] width 432 height 206
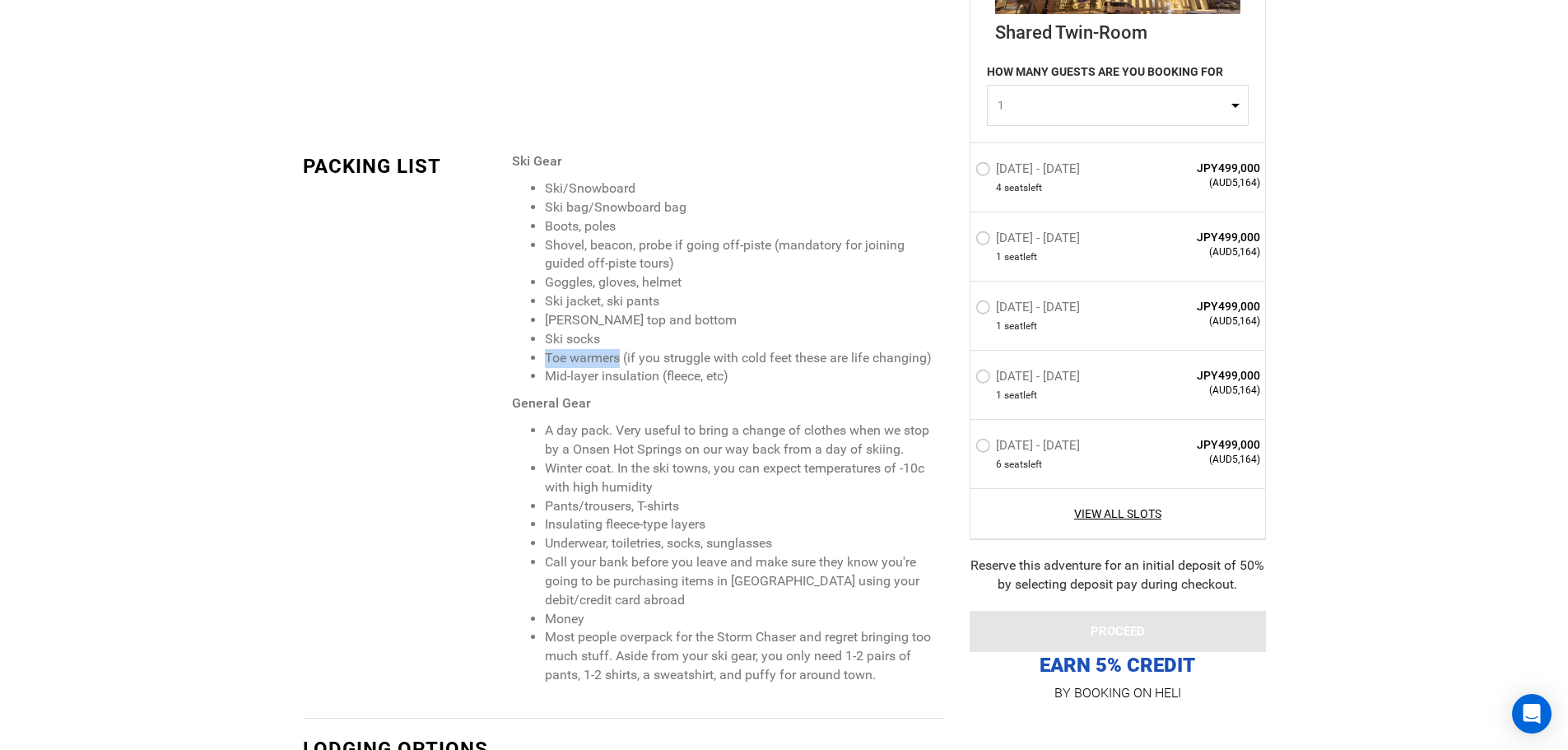
scroll to position [2523, 0]
click at [386, 458] on div "PACKING LIST Ski Gear Ski/Snowboard Ski bag/Snowboard bag Boots, poles Shovel, …" at bounding box center [624, 434] width 666 height 565
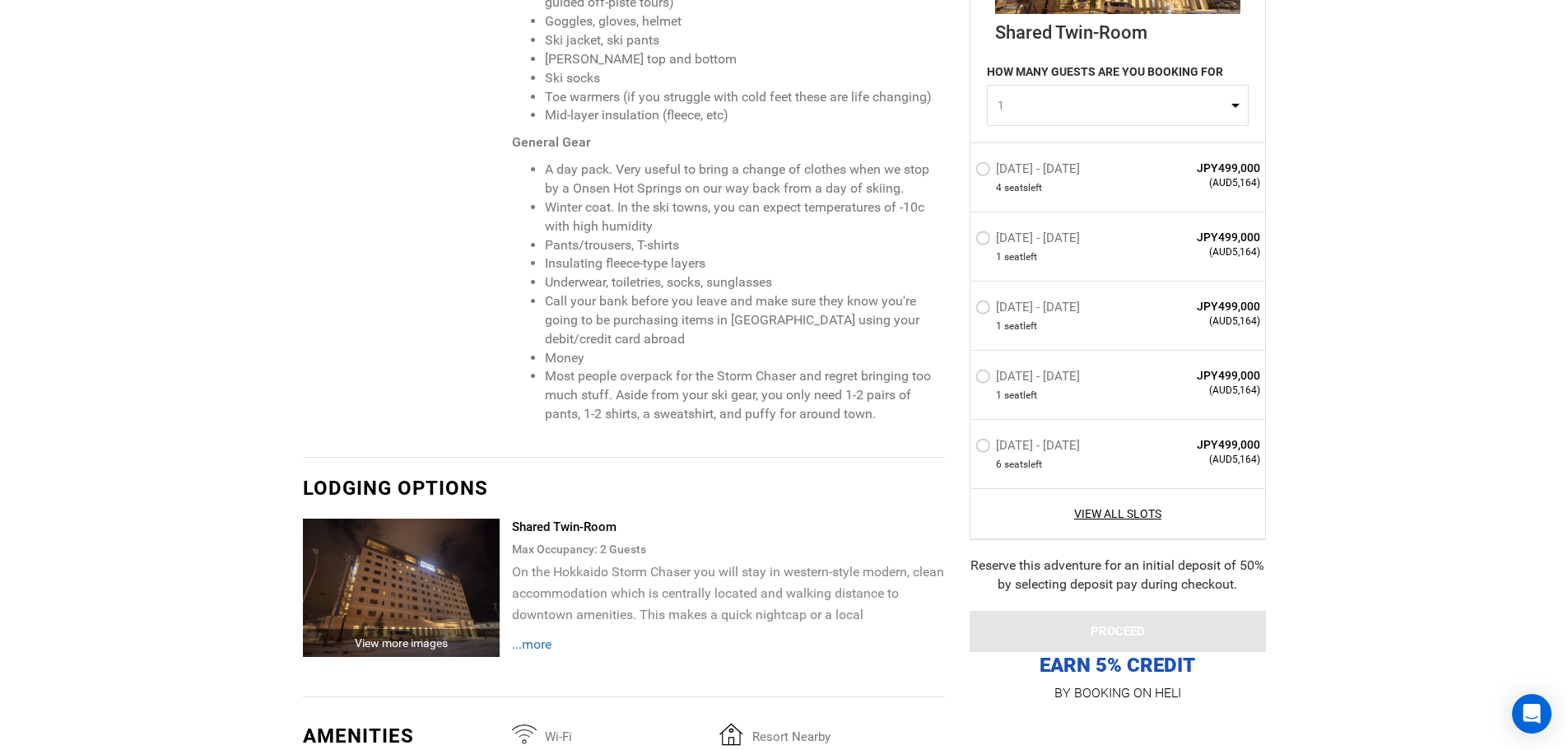
scroll to position [2786, 0]
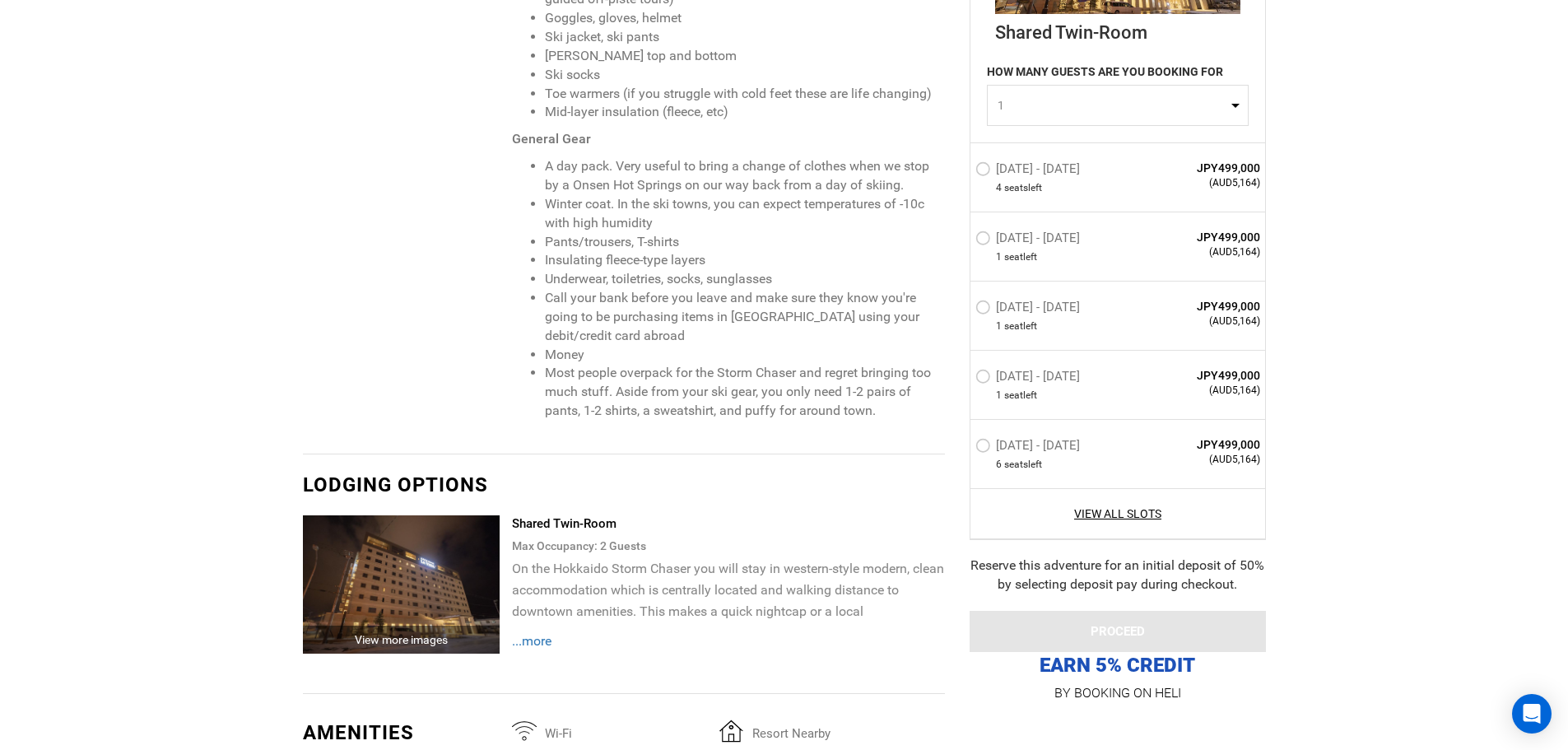
click at [427, 569] on img at bounding box center [402, 584] width 198 height 138
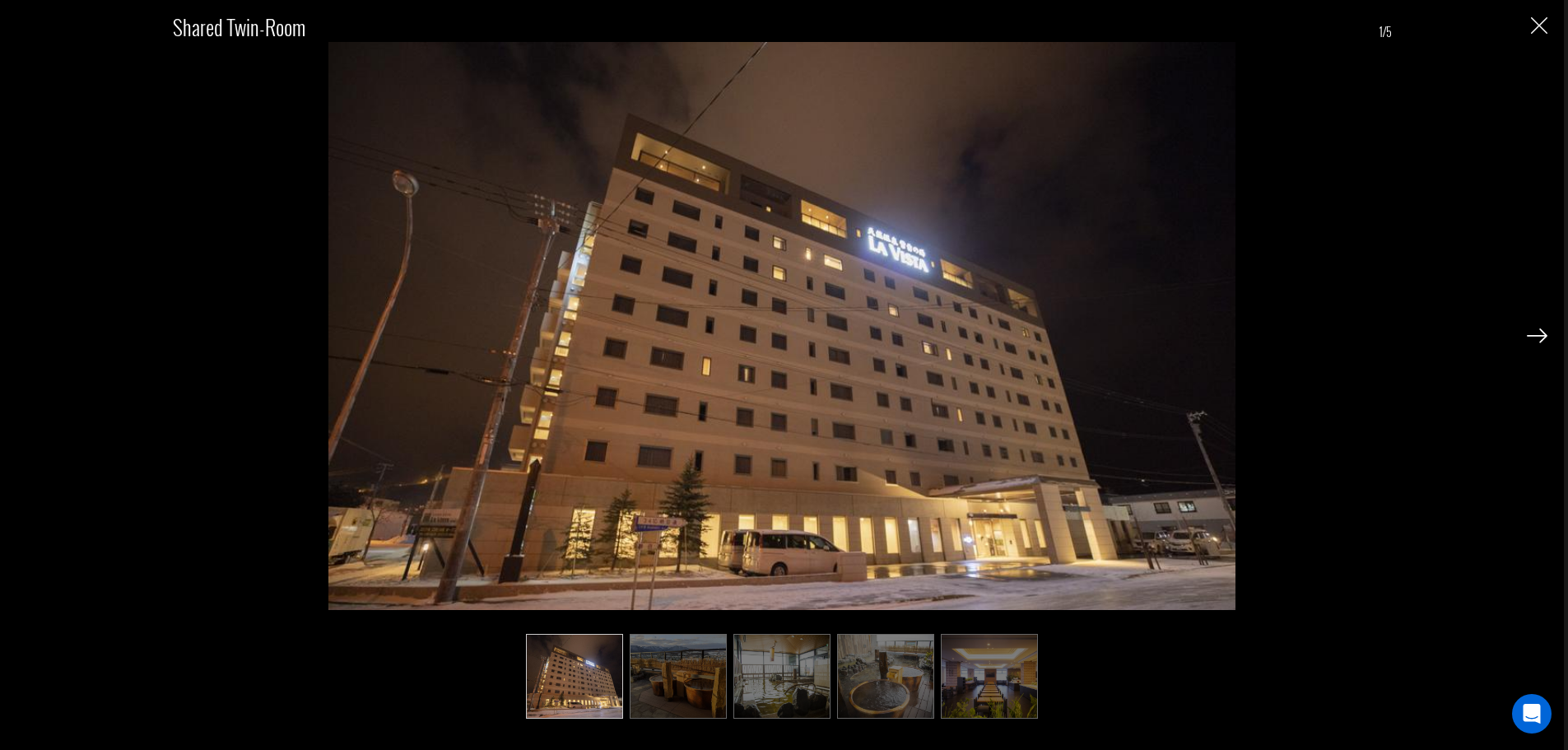
click at [681, 675] on img at bounding box center [678, 676] width 97 height 85
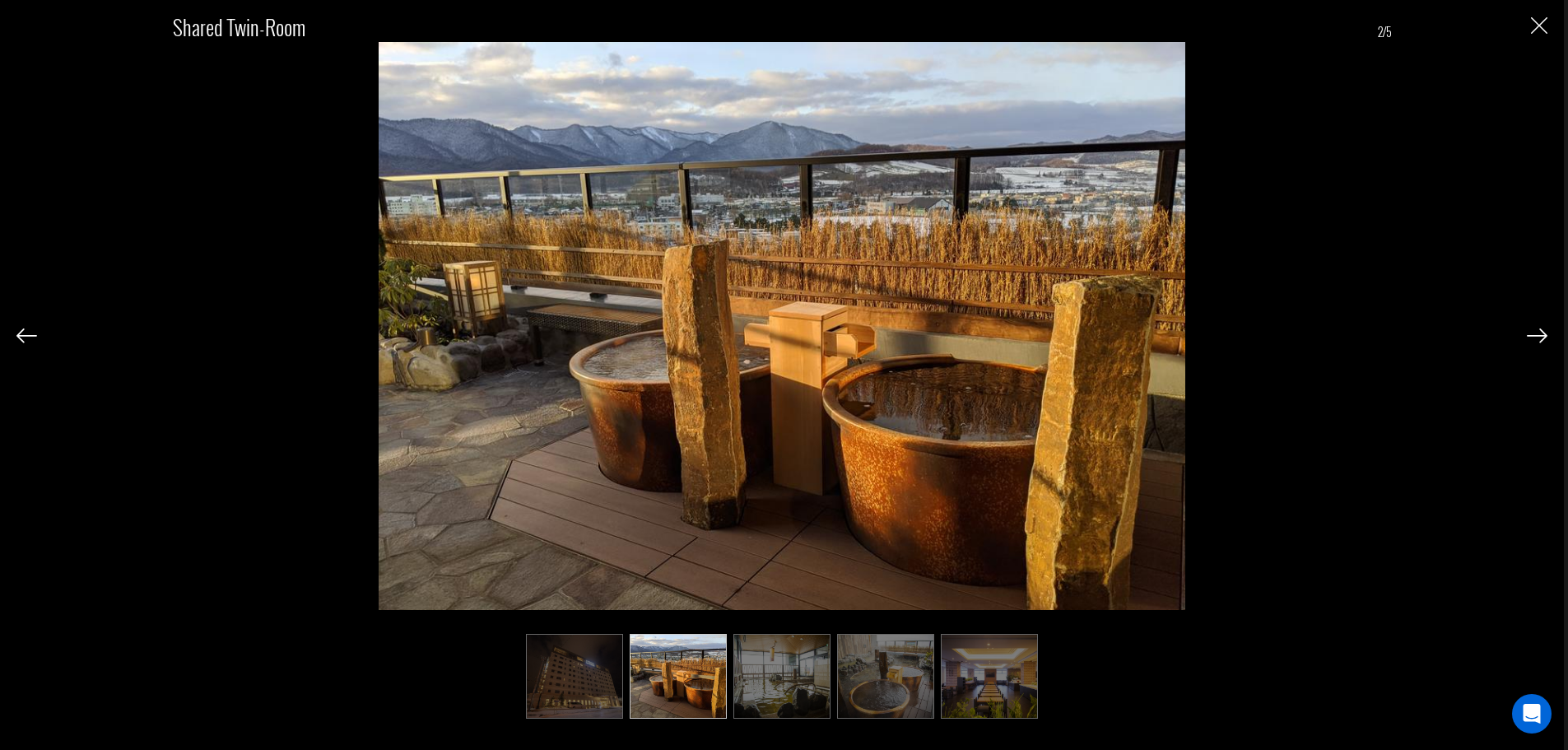
click at [764, 673] on img at bounding box center [782, 676] width 97 height 85
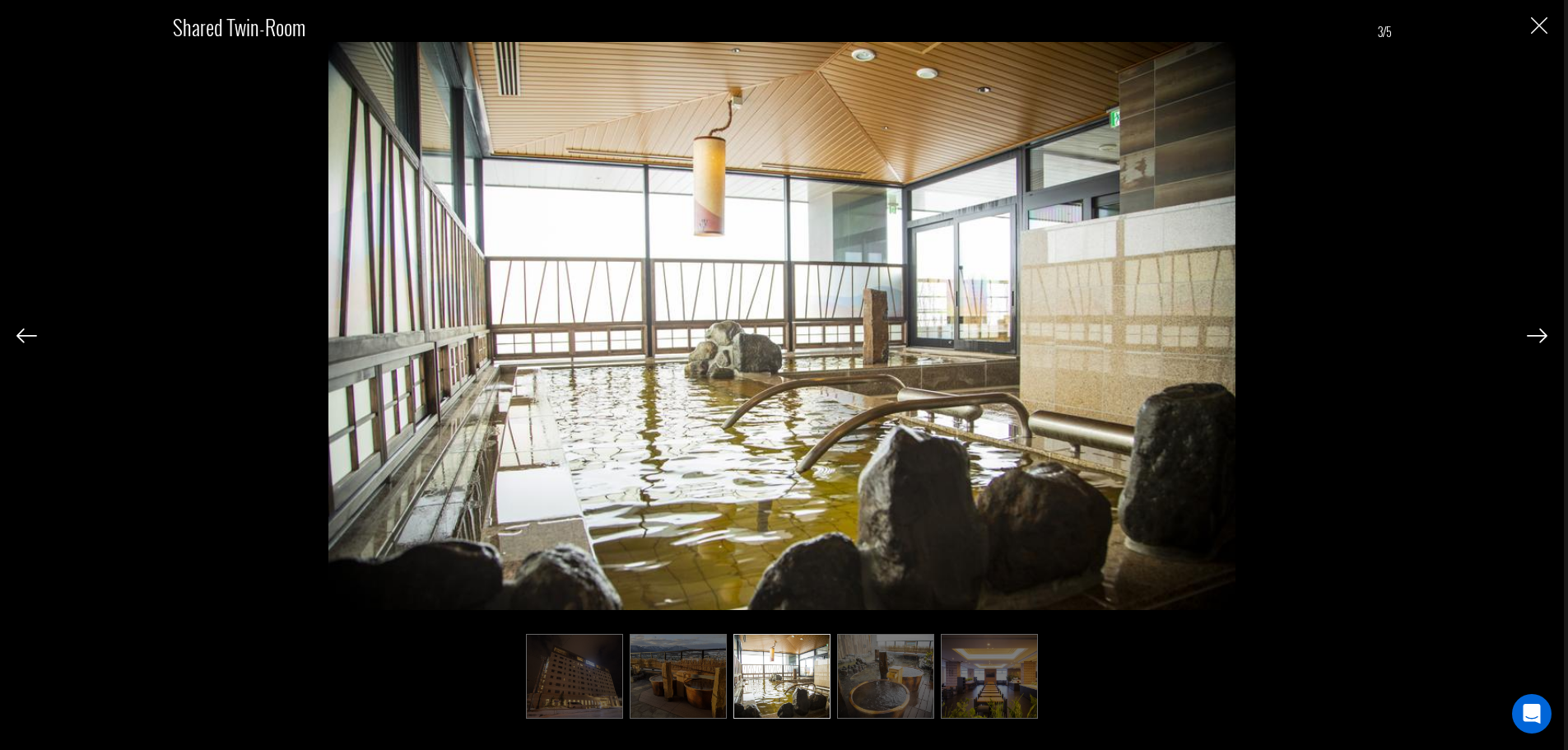
click at [895, 686] on img at bounding box center [886, 676] width 97 height 85
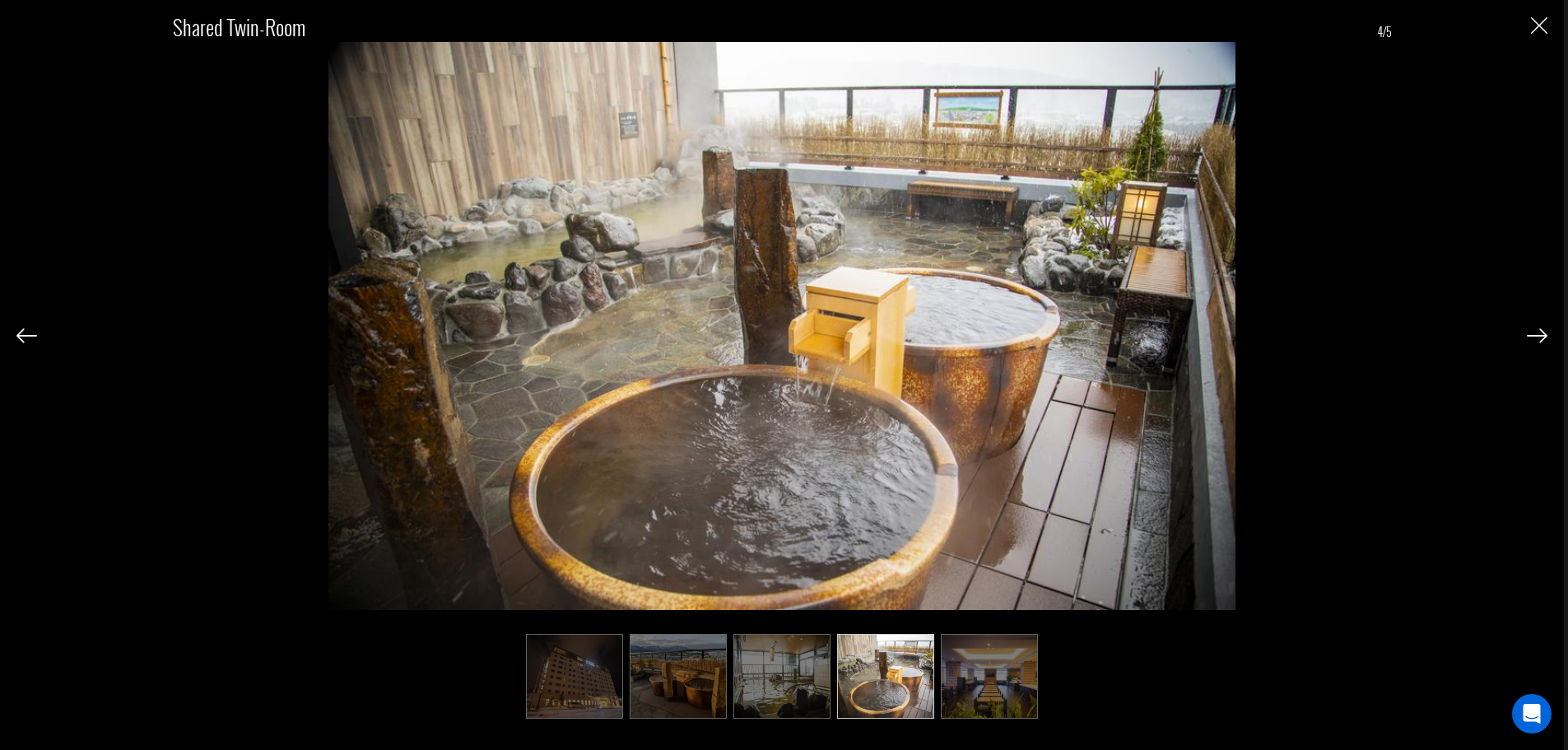
click at [969, 683] on img at bounding box center [989, 676] width 97 height 85
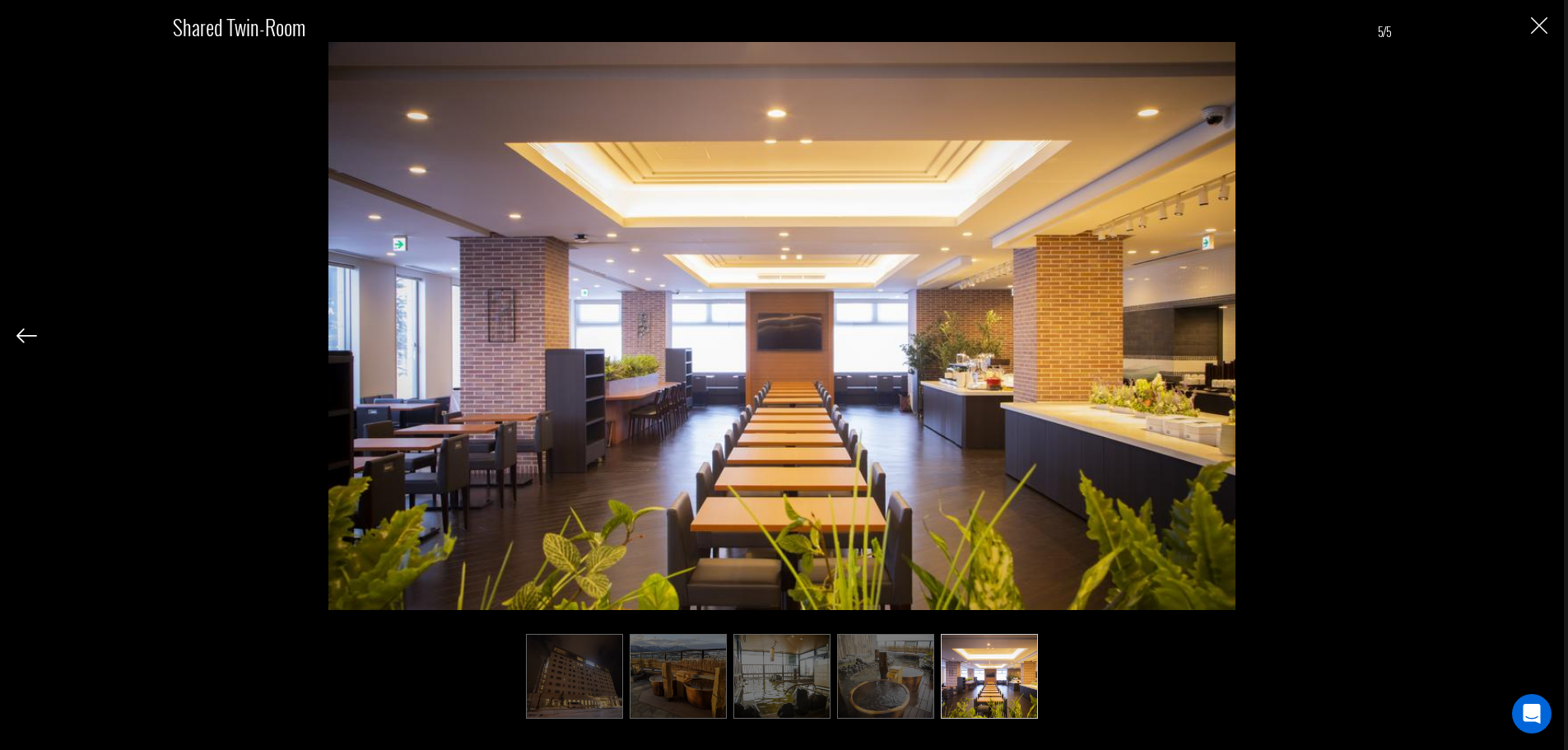
click at [1538, 27] on img "Close" at bounding box center [1539, 26] width 17 height 17
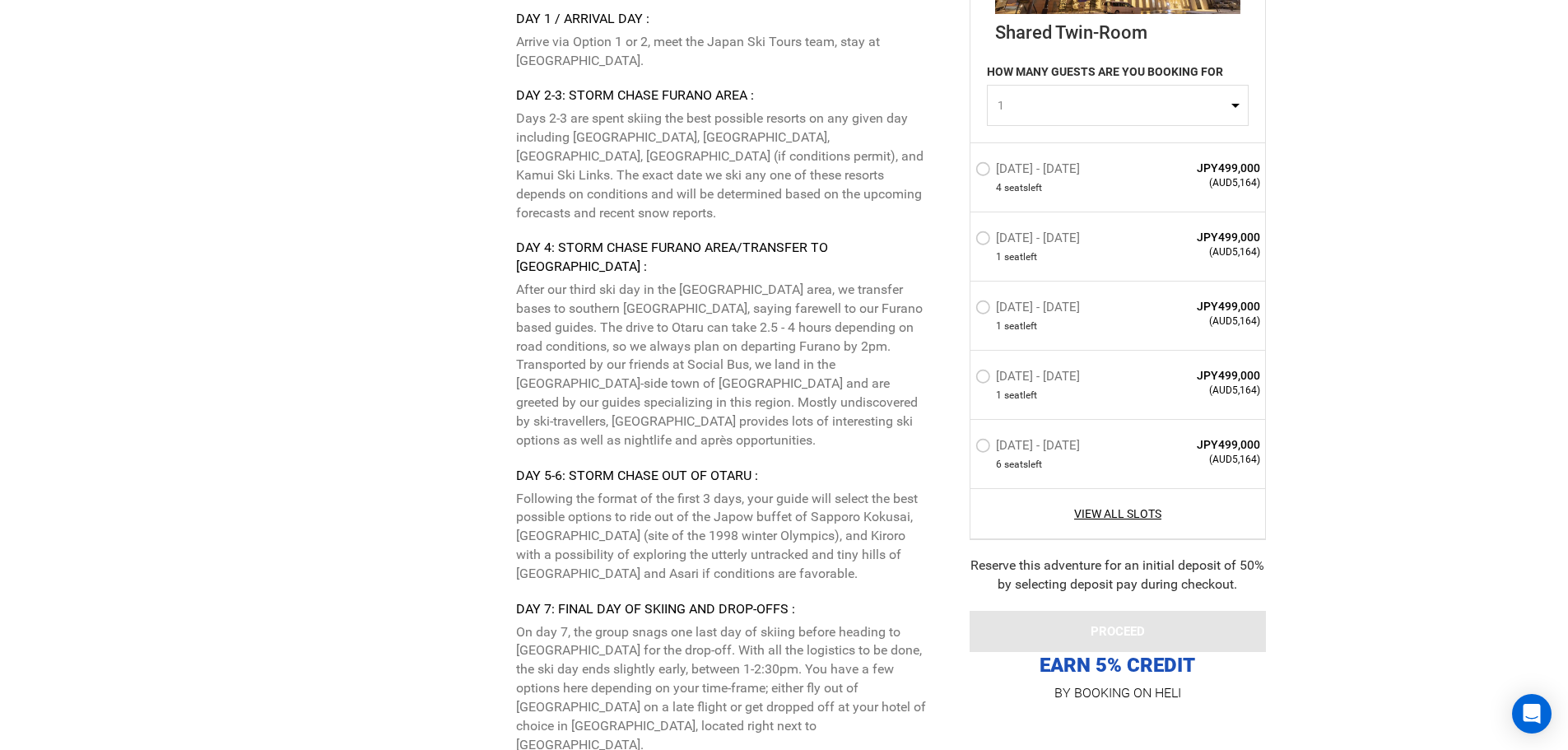
scroll to position [4279, 0]
click at [564, 280] on p "After our third ski day in the [GEOGRAPHIC_DATA] area, we transfer bases to sou…" at bounding box center [723, 364] width 415 height 169
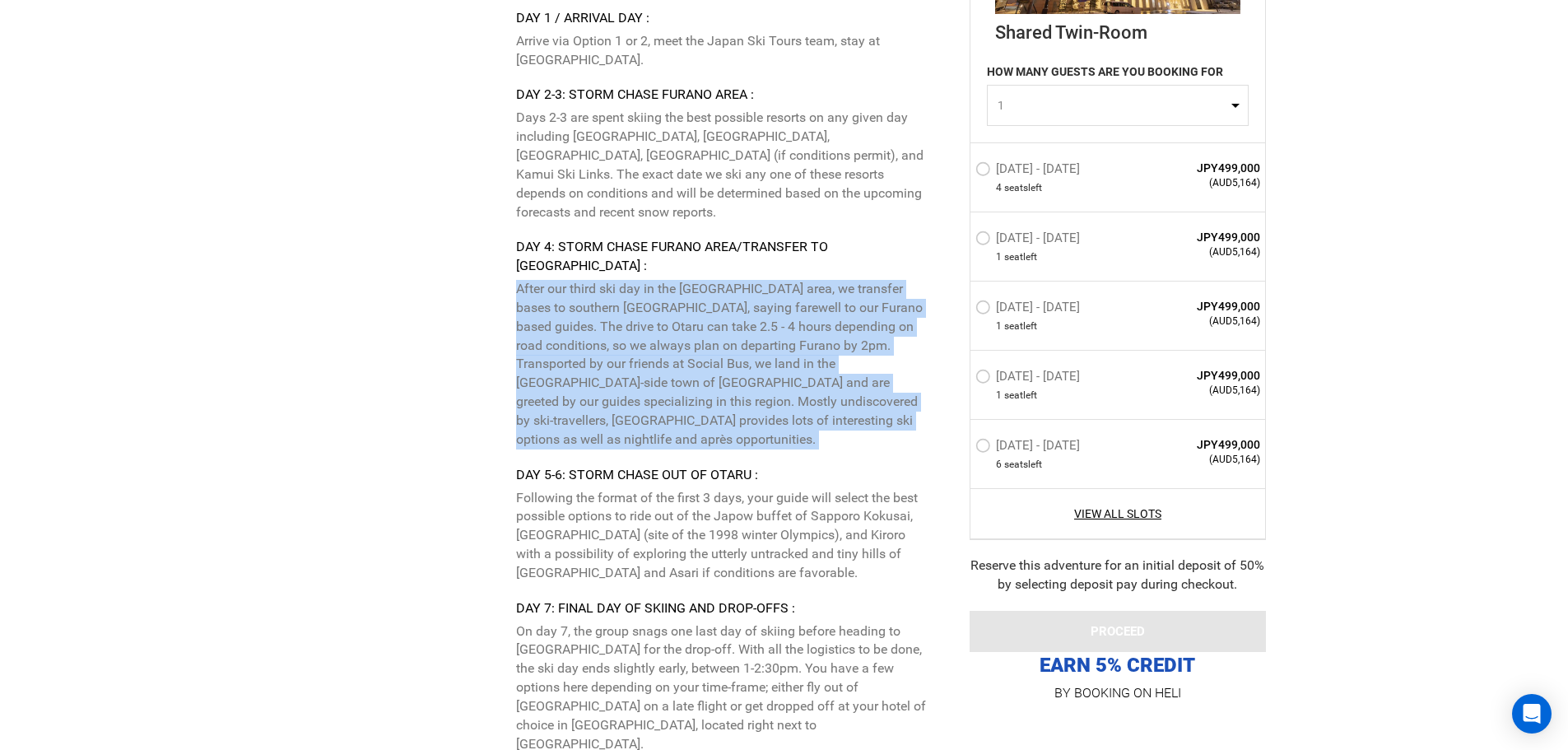
click at [564, 280] on p "After our third ski day in the [GEOGRAPHIC_DATA] area, we transfer bases to sou…" at bounding box center [723, 364] width 415 height 169
click at [441, 271] on div "Itinerary Arrival Instructions : There are two options to meet the group: Meet …" at bounding box center [624, 481] width 642 height 1304
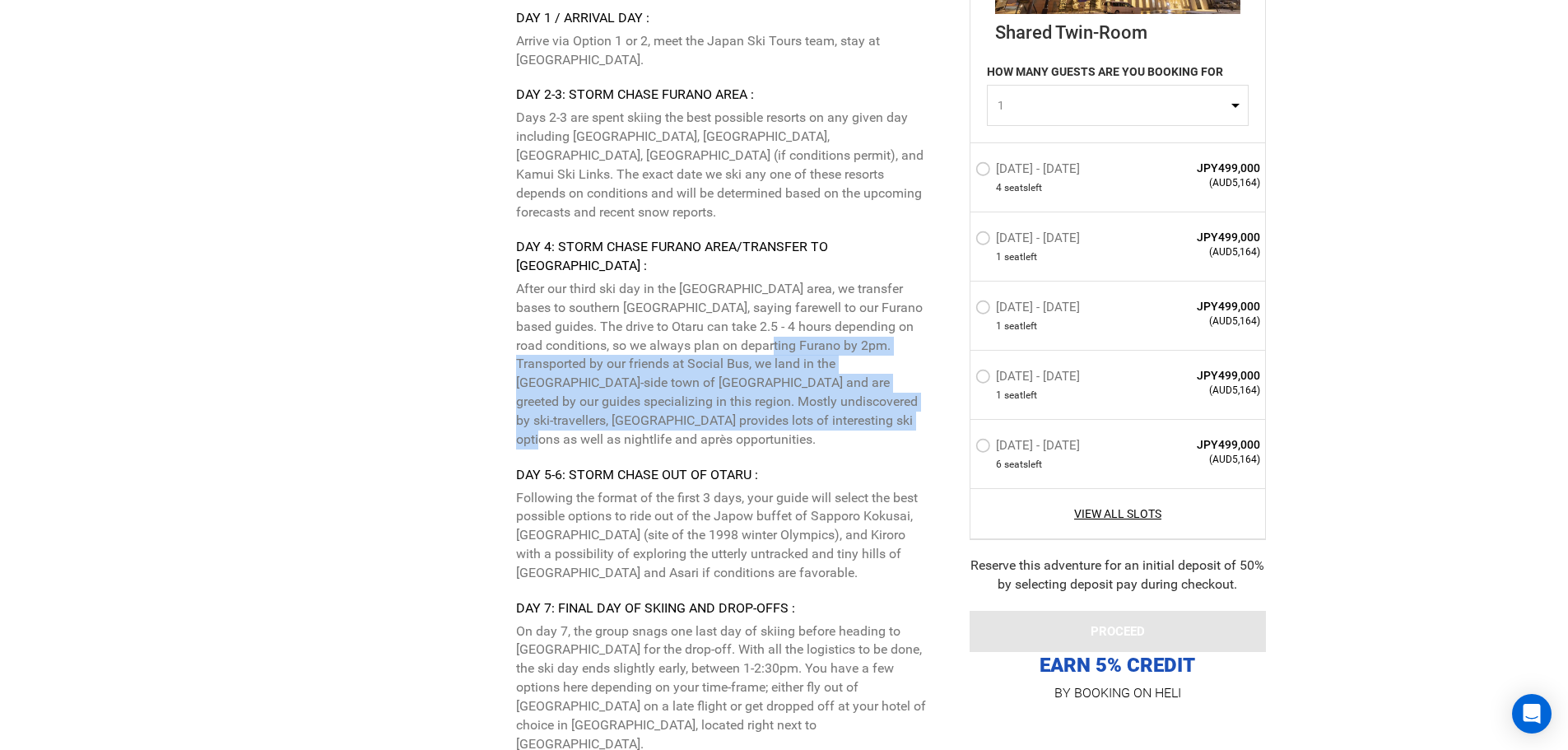
drag, startPoint x: 762, startPoint y: 269, endPoint x: 750, endPoint y: 349, distance: 80.9
click at [750, 349] on p "After our third ski day in the [GEOGRAPHIC_DATA] area, we transfer bases to sou…" at bounding box center [723, 364] width 415 height 169
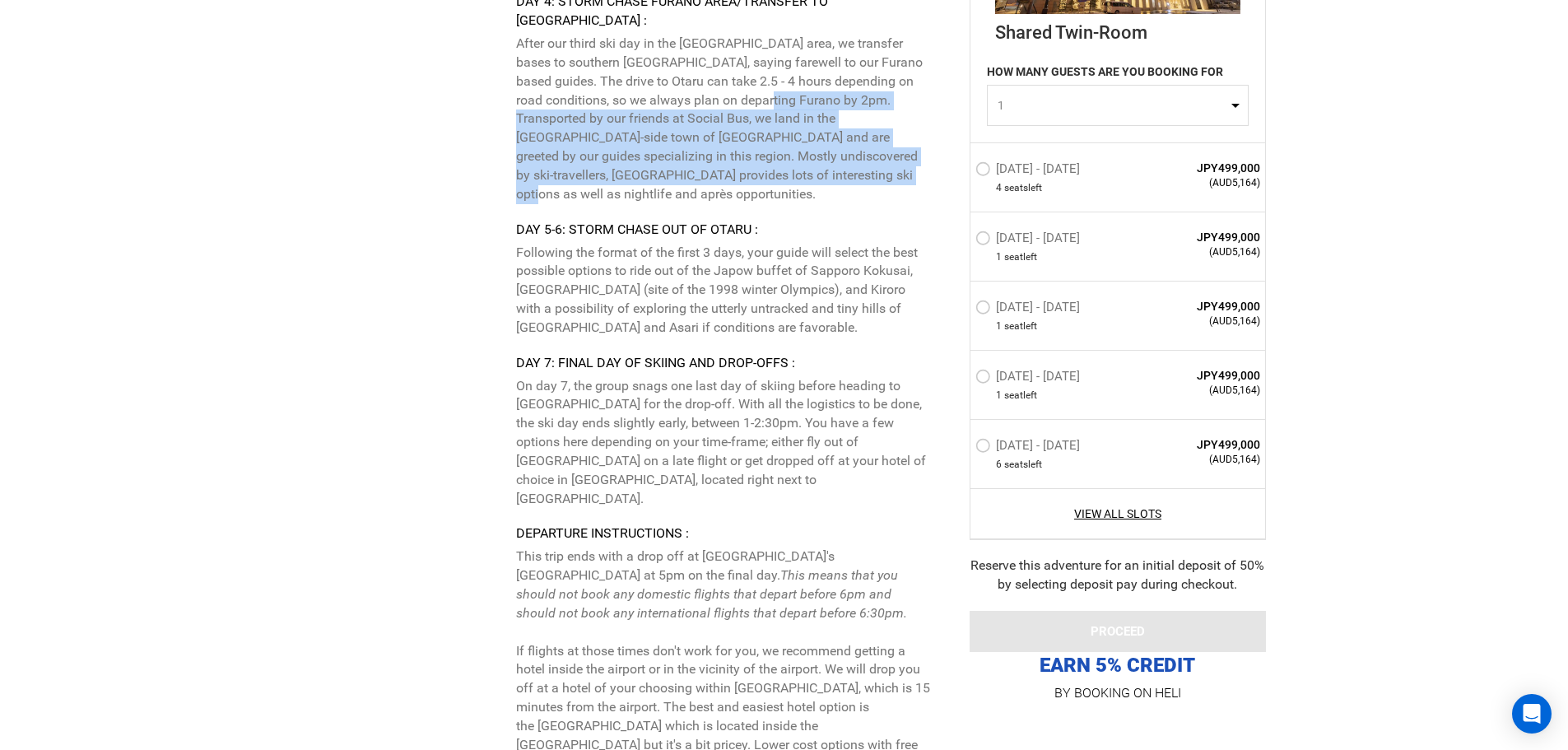
scroll to position [4525, 0]
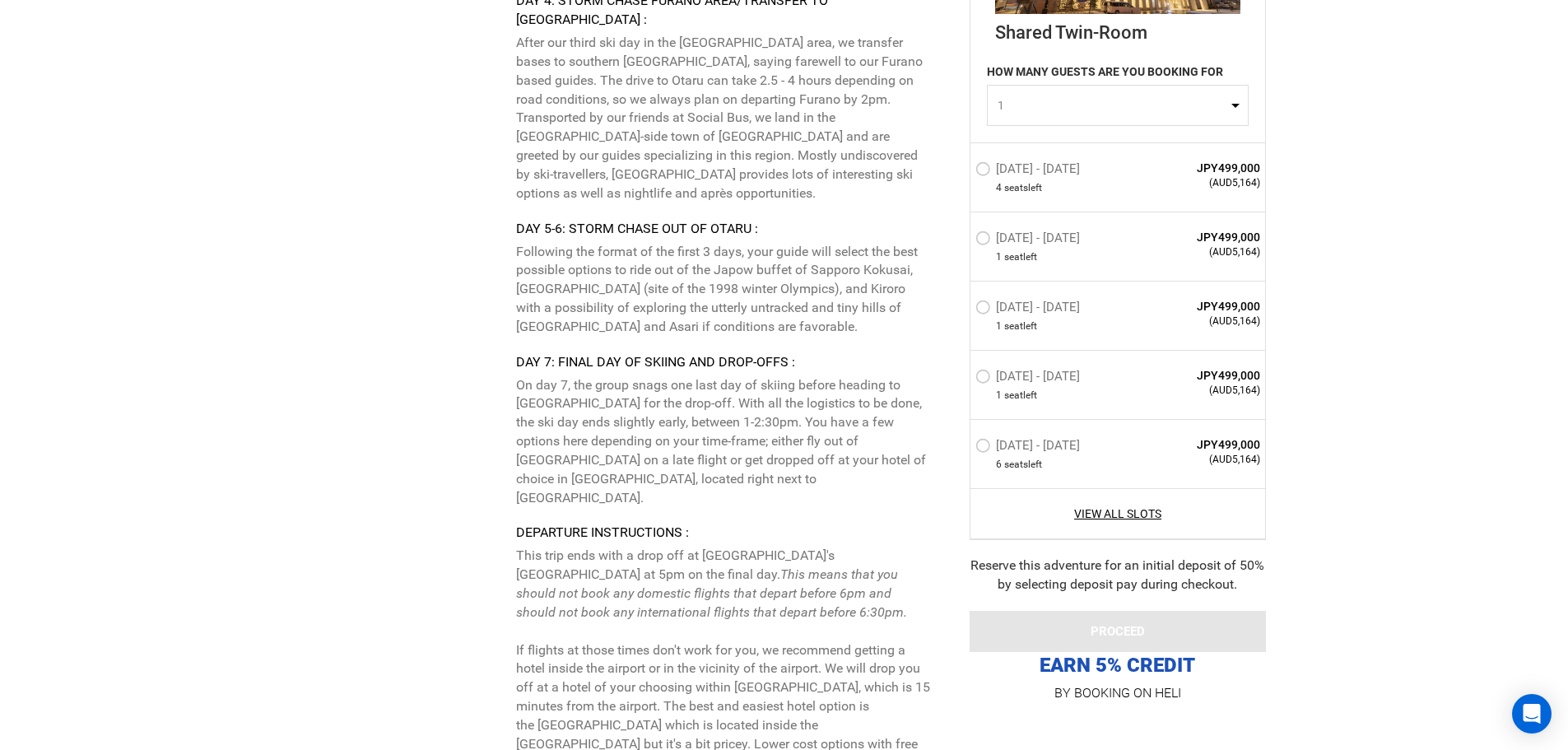
click at [542, 243] on p "Following the format of the first 3 days, your guide will select the best possi…" at bounding box center [723, 289] width 415 height 94
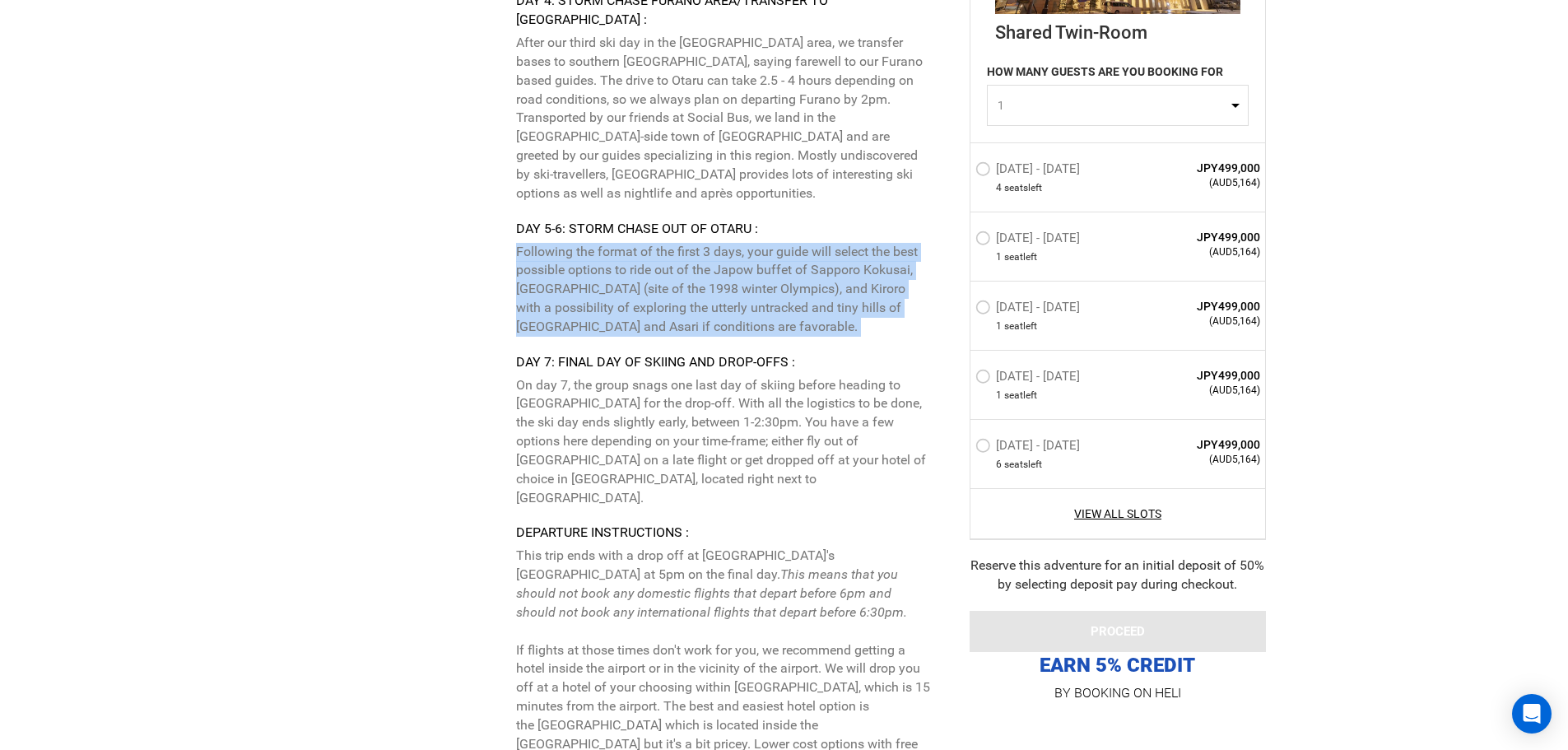
click at [542, 243] on p "Following the format of the first 3 days, your guide will select the best possi…" at bounding box center [723, 289] width 415 height 94
click at [534, 243] on p "Following the format of the first 3 days, your guide will select the best possi…" at bounding box center [723, 289] width 415 height 94
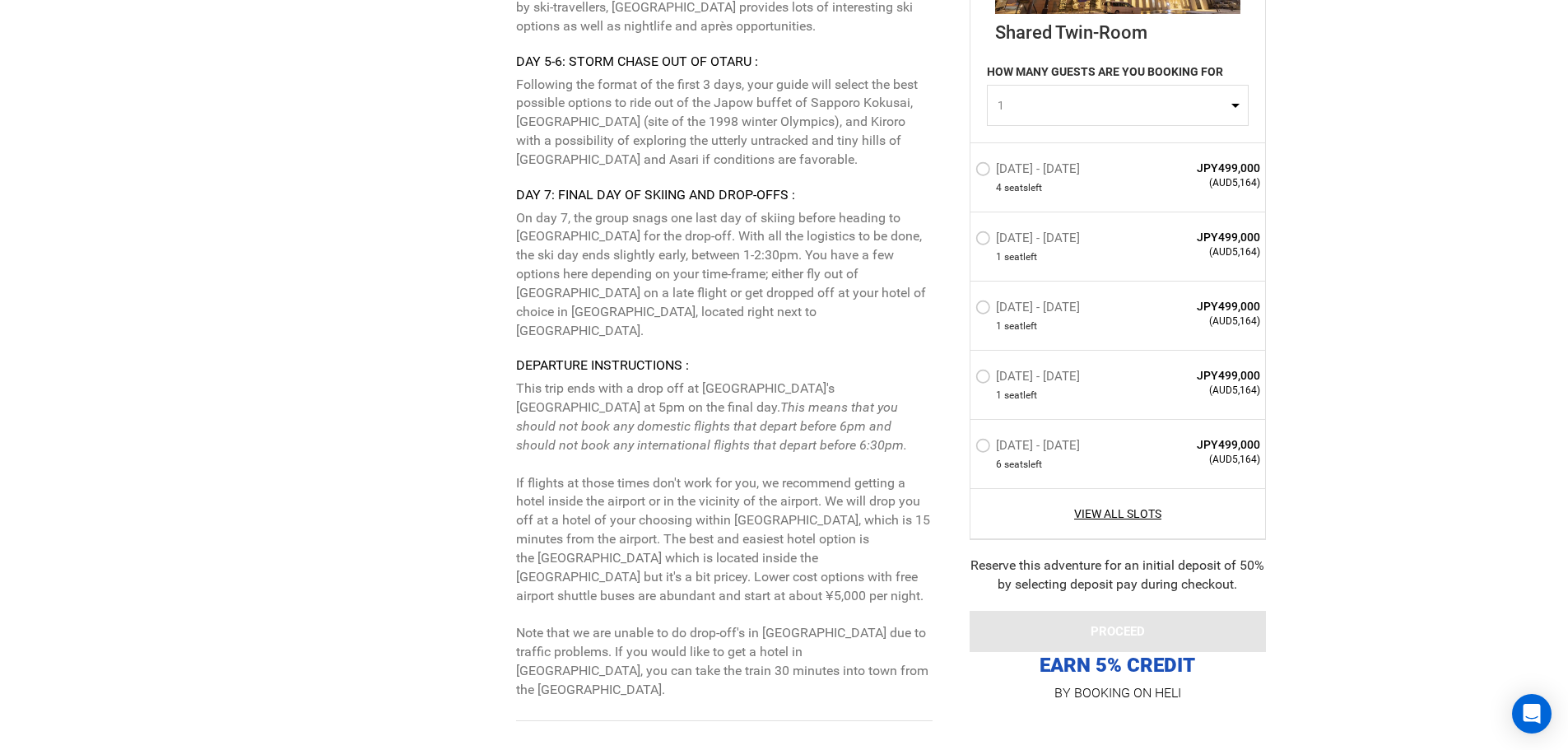
scroll to position [4692, 0]
click at [534, 208] on p "On day 7, the group snags one last day of skiing before heading to [GEOGRAPHIC_…" at bounding box center [723, 274] width 415 height 132
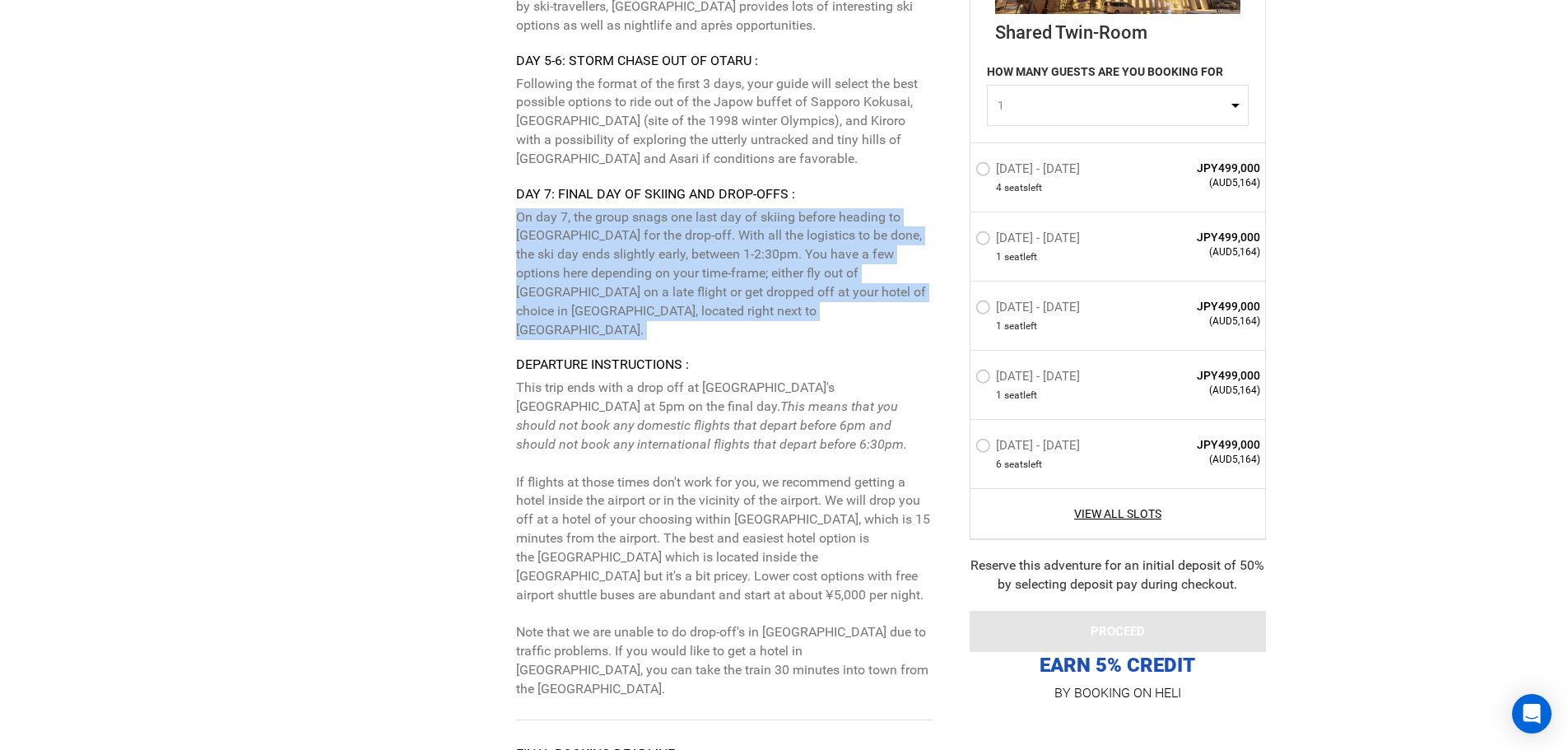
click at [534, 208] on p "On day 7, the group snags one last day of skiing before heading to [GEOGRAPHIC_…" at bounding box center [723, 274] width 415 height 132
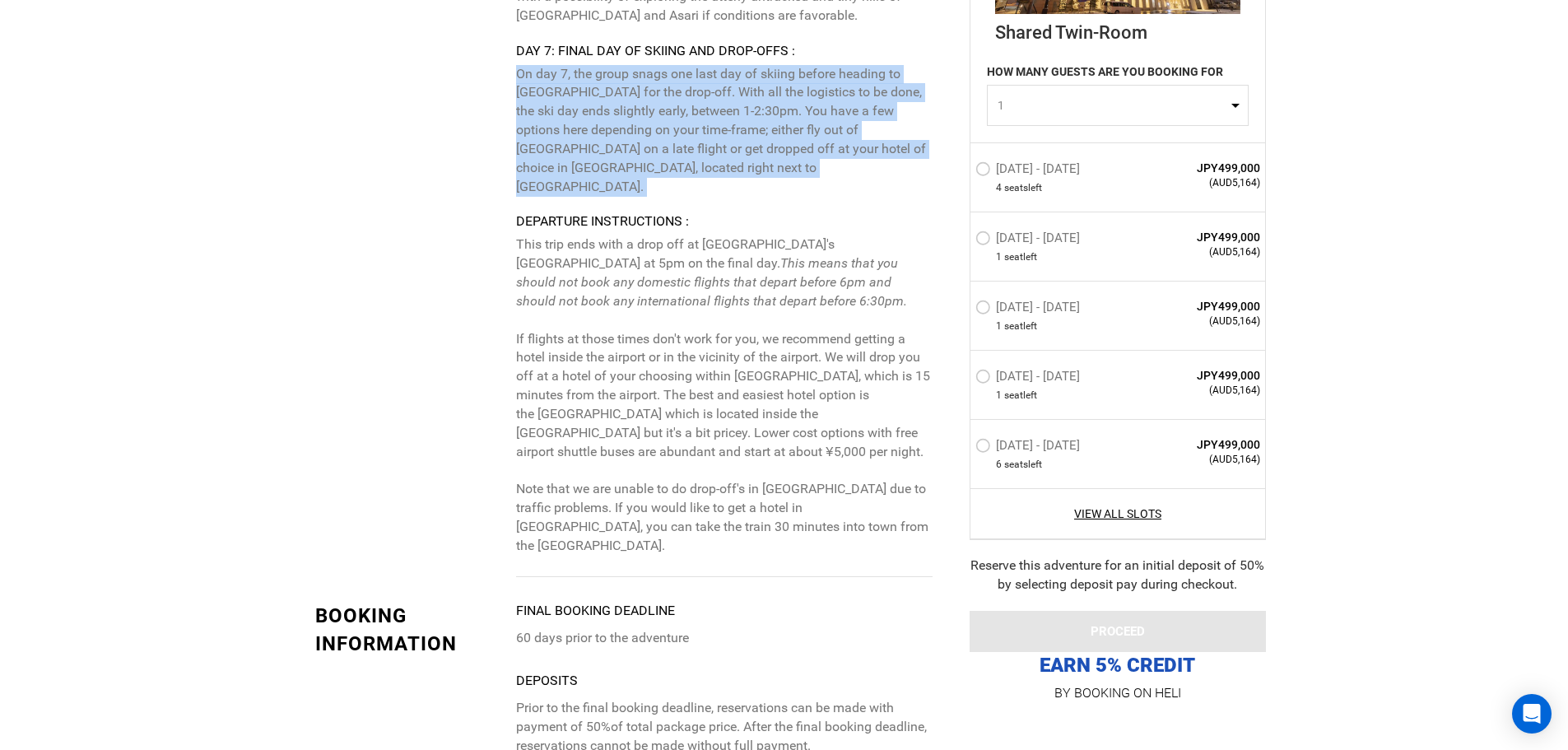
scroll to position [4836, 0]
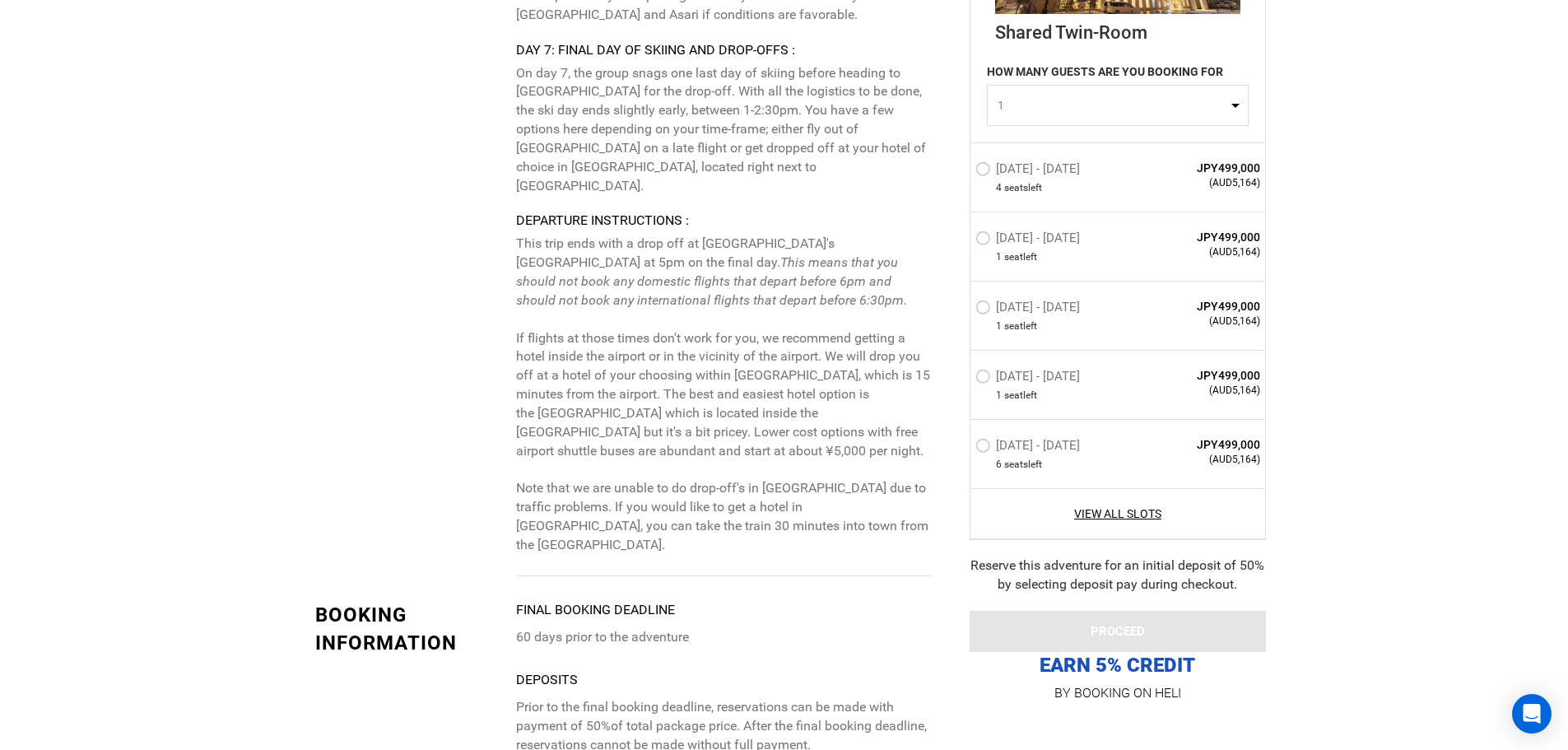
click at [536, 234] on p "This trip ends with a drop off at [GEOGRAPHIC_DATA]'s [GEOGRAPHIC_DATA] at 5pm …" at bounding box center [723, 394] width 415 height 320
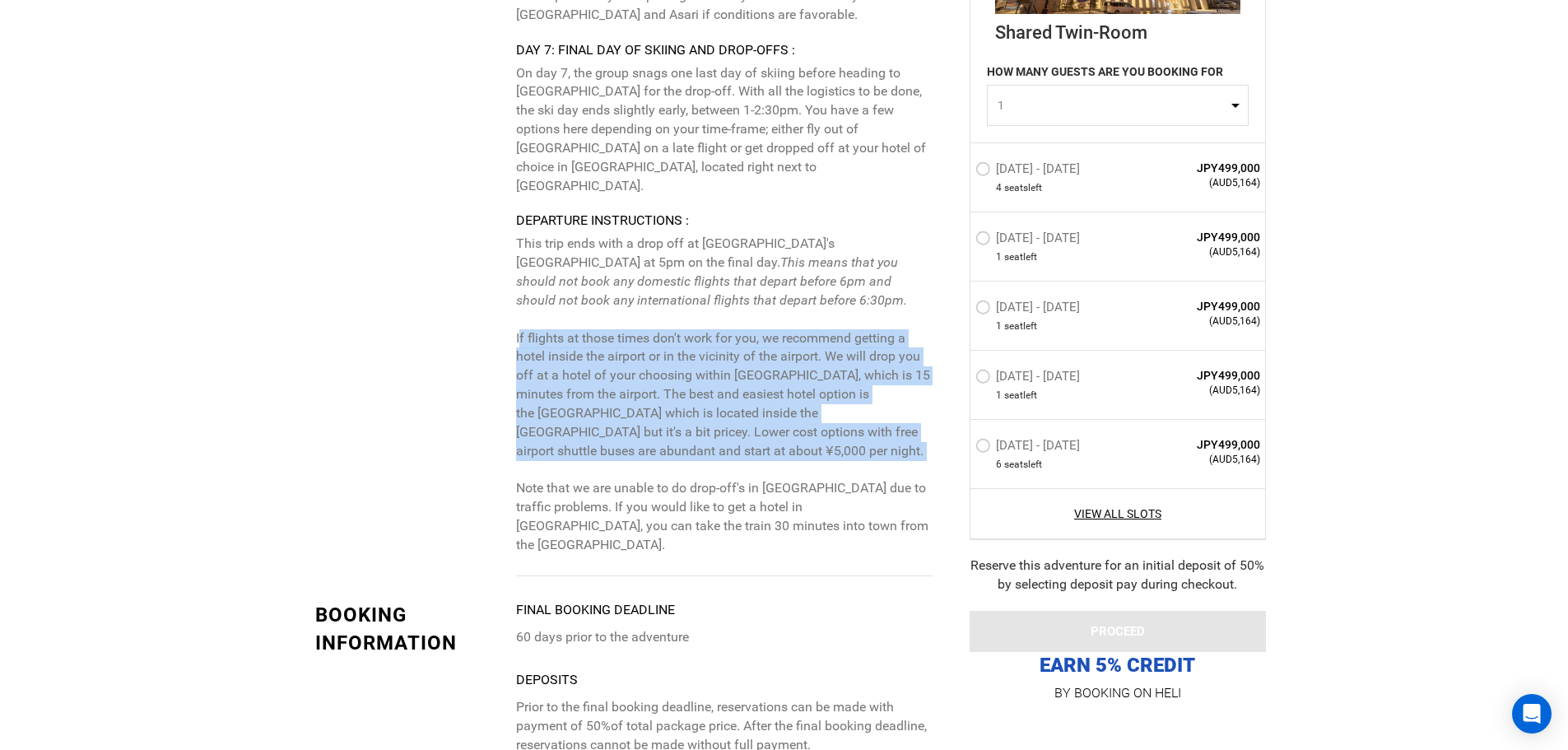
click at [536, 234] on p "This trip ends with a drop off at [GEOGRAPHIC_DATA]'s [GEOGRAPHIC_DATA] at 5pm …" at bounding box center [723, 394] width 415 height 320
click at [523, 234] on p "This trip ends with a drop off at [GEOGRAPHIC_DATA]'s [GEOGRAPHIC_DATA] at 5pm …" at bounding box center [723, 394] width 415 height 320
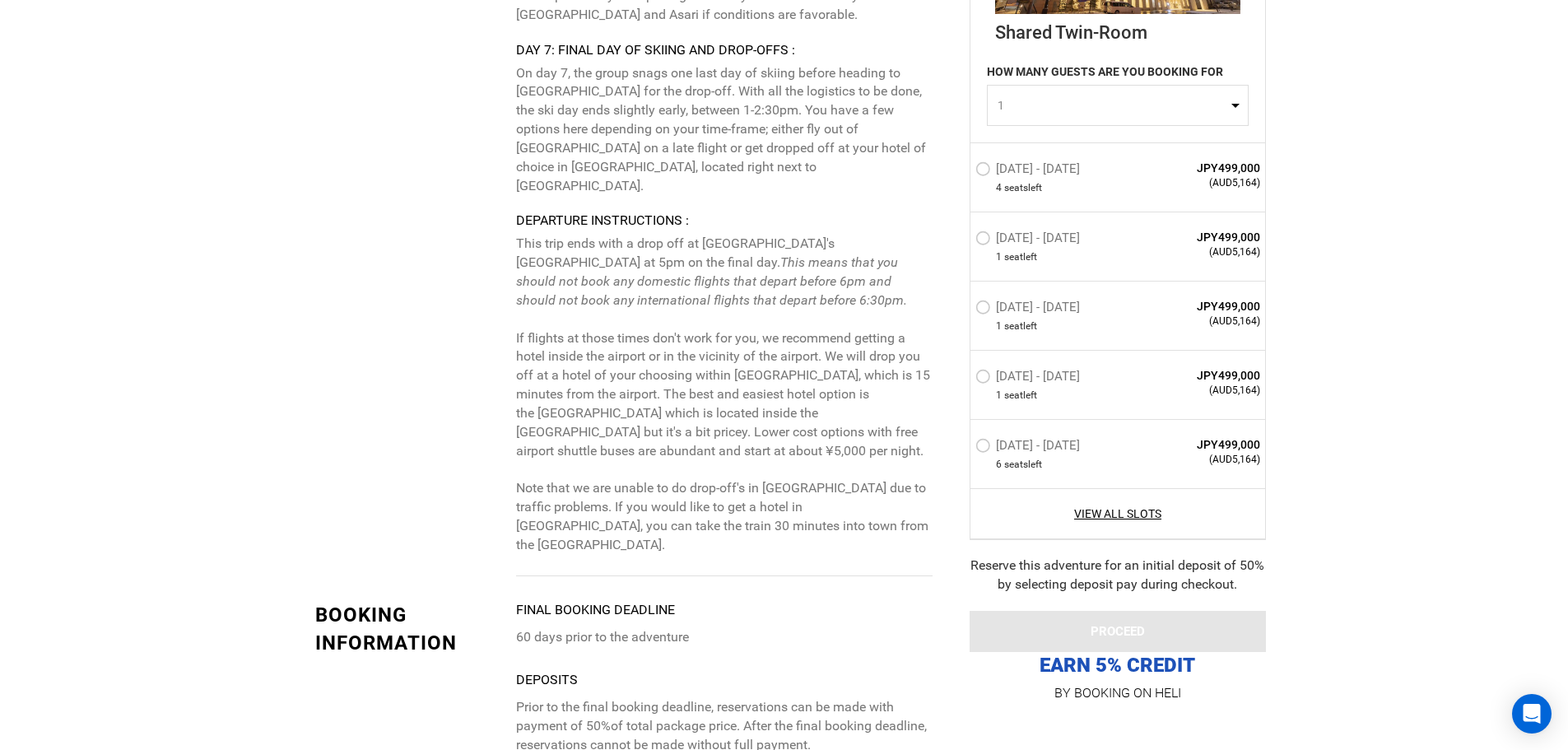
click at [531, 243] on p "This trip ends with a drop off at [GEOGRAPHIC_DATA]'s [GEOGRAPHIC_DATA] at 5pm …" at bounding box center [723, 394] width 415 height 320
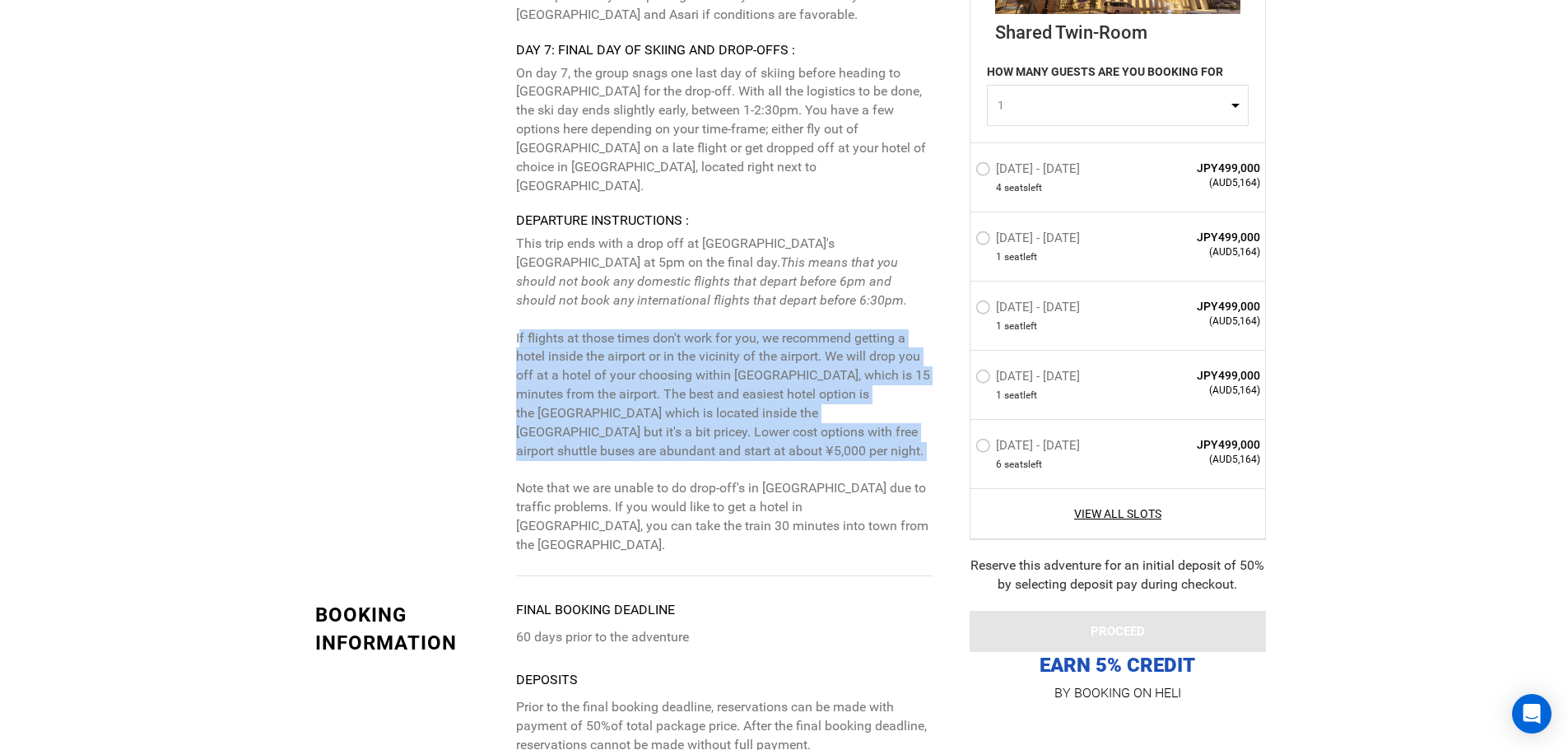
click at [531, 243] on p "This trip ends with a drop off at [GEOGRAPHIC_DATA]'s [GEOGRAPHIC_DATA] at 5pm …" at bounding box center [723, 394] width 415 height 320
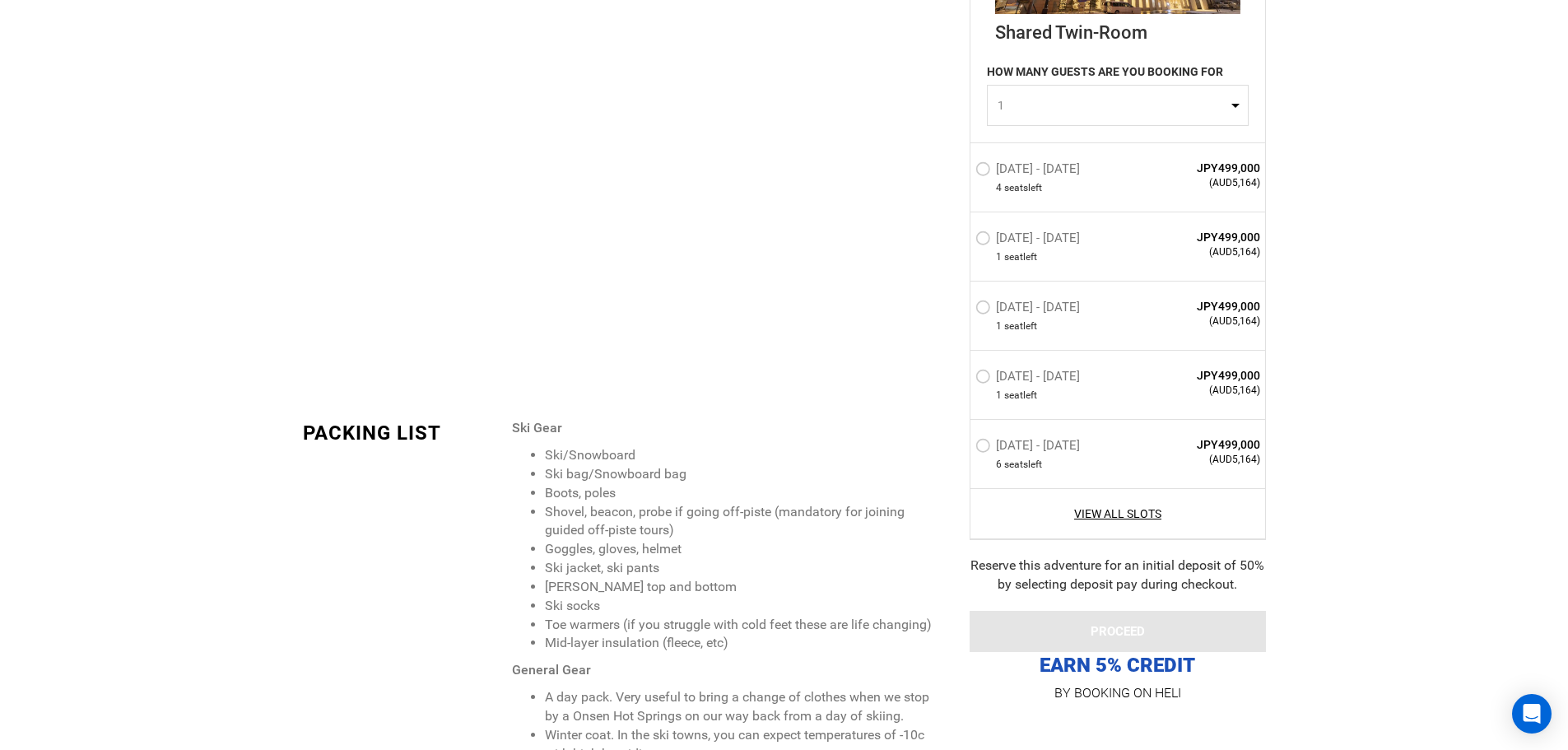
scroll to position [2255, 0]
